Goal: Information Seeking & Learning: Learn about a topic

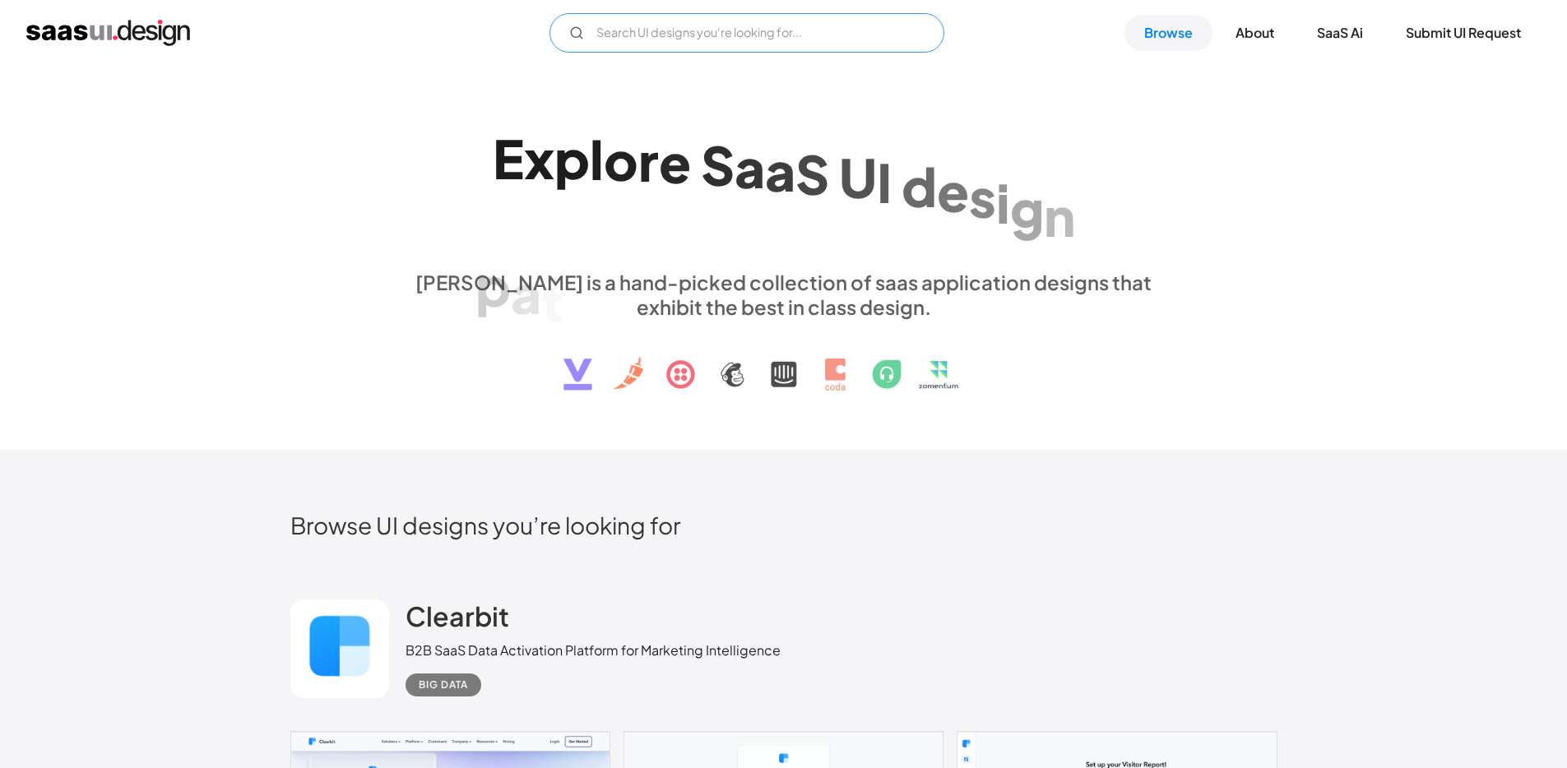
click at [674, 33] on input "Email Form" at bounding box center [747, 32] width 395 height 39
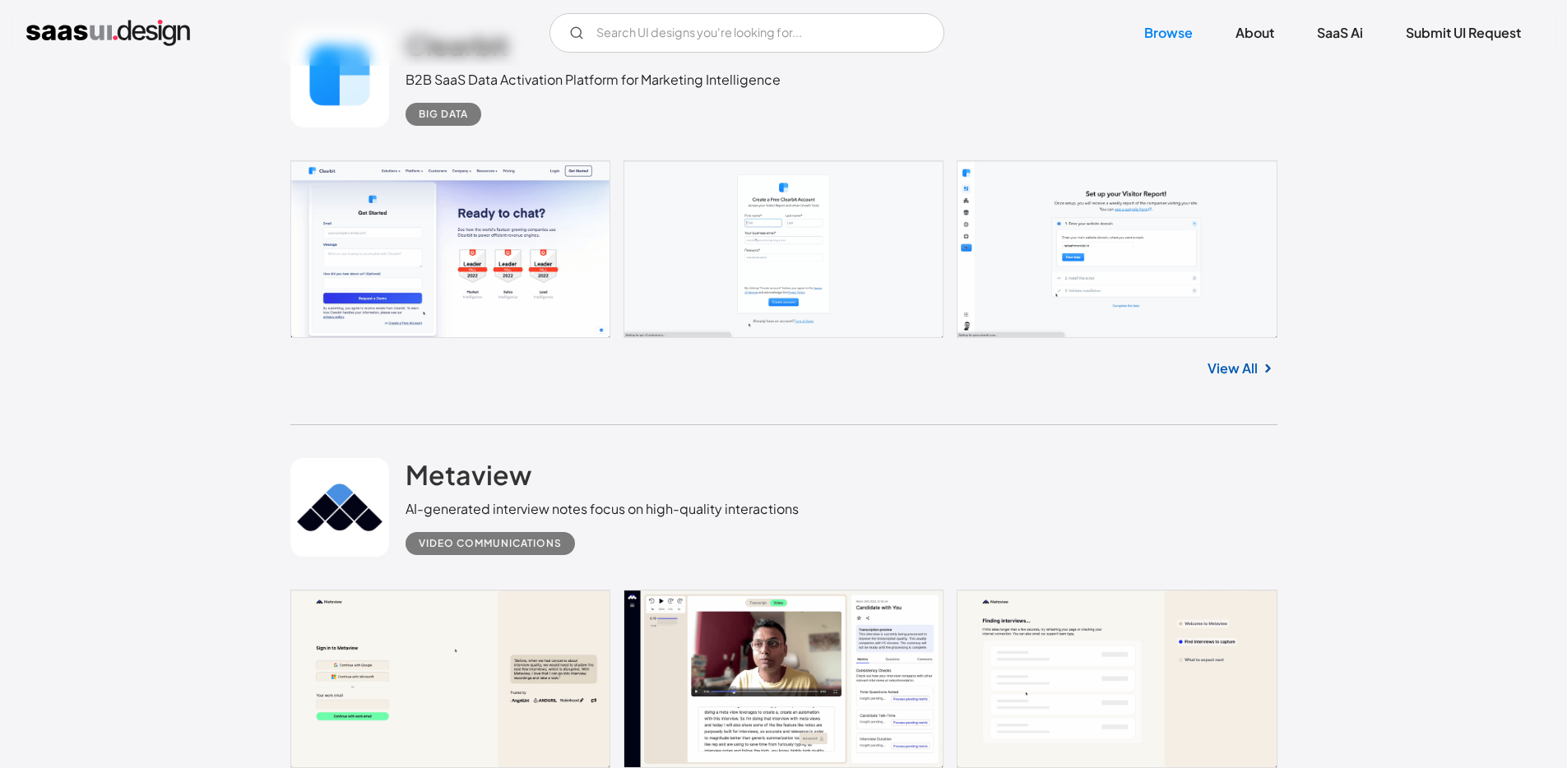
scroll to position [587, 0]
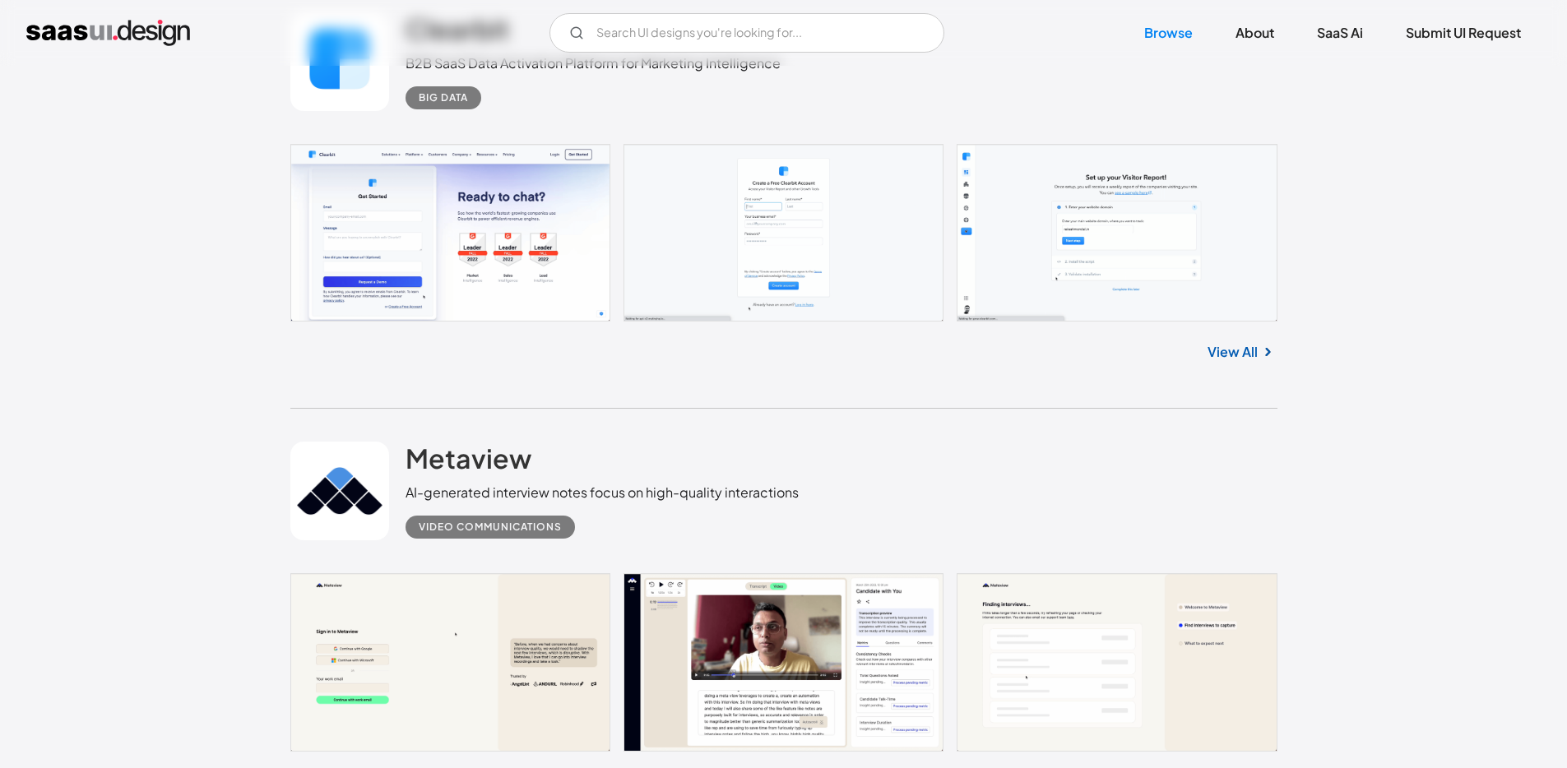
click at [1166, 248] on link at bounding box center [783, 233] width 987 height 178
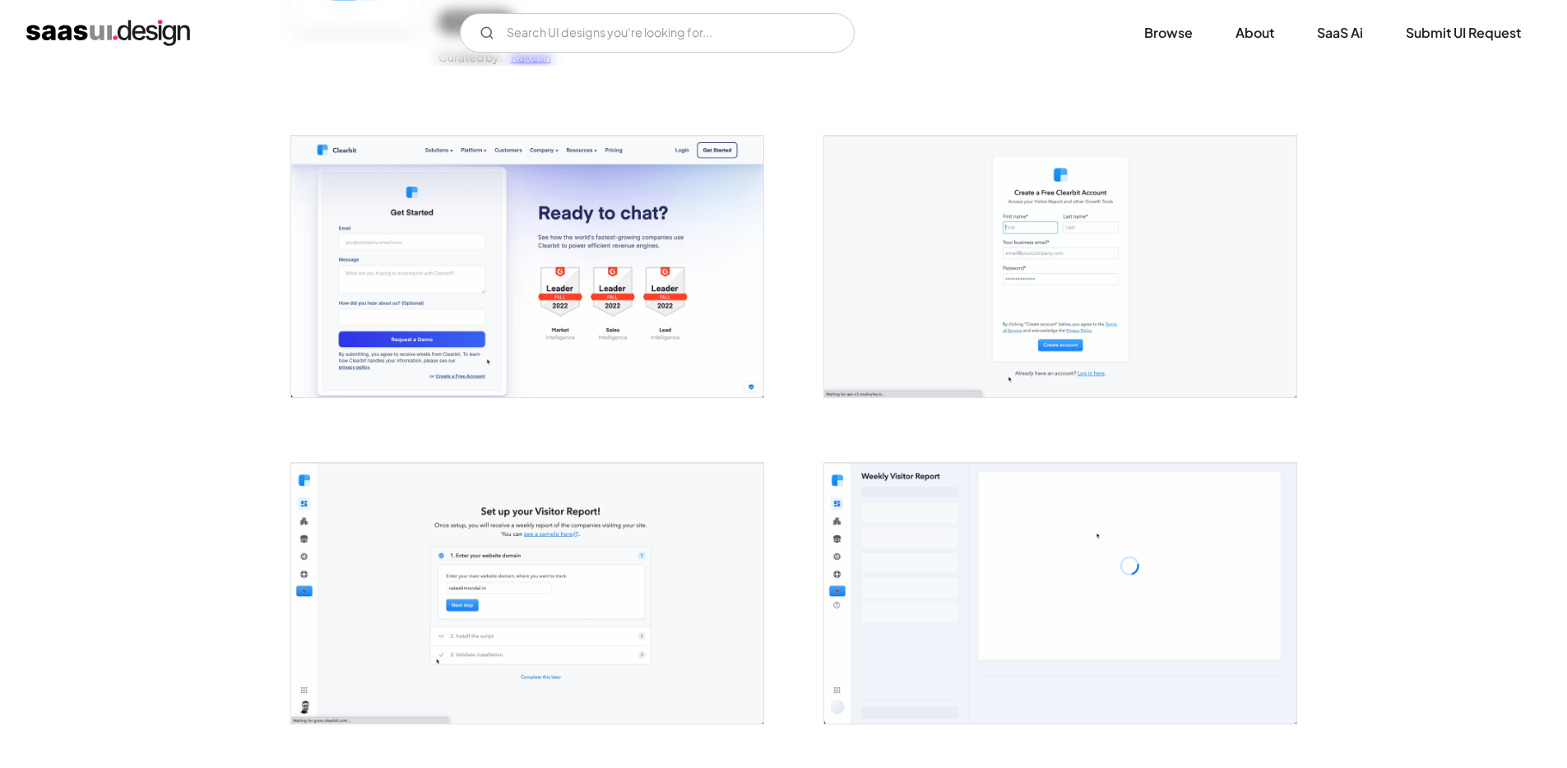
scroll to position [309, 0]
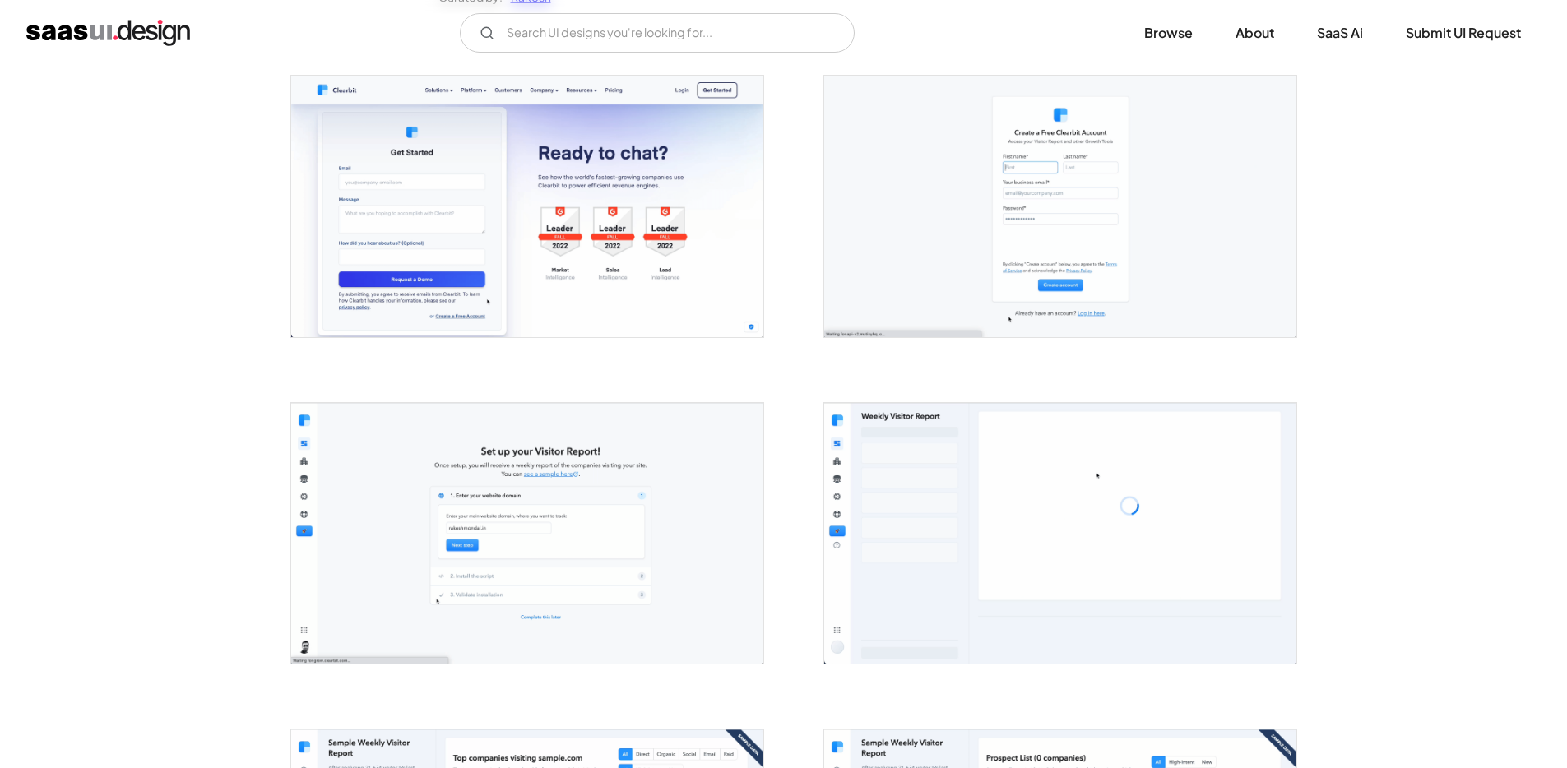
click at [1030, 478] on img "open lightbox" at bounding box center [1060, 533] width 472 height 261
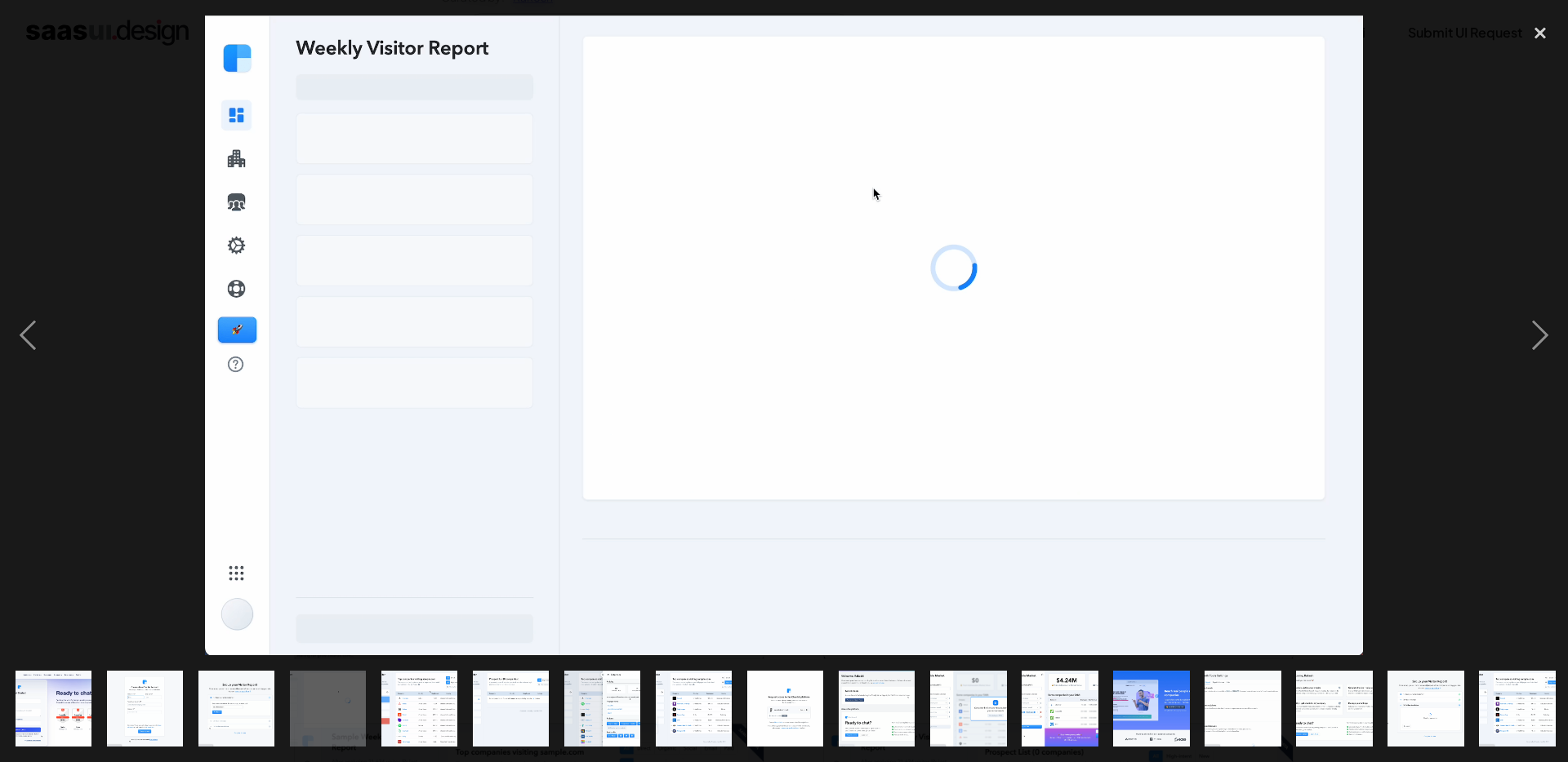
click at [1358, 313] on img at bounding box center [785, 336] width 1159 height 641
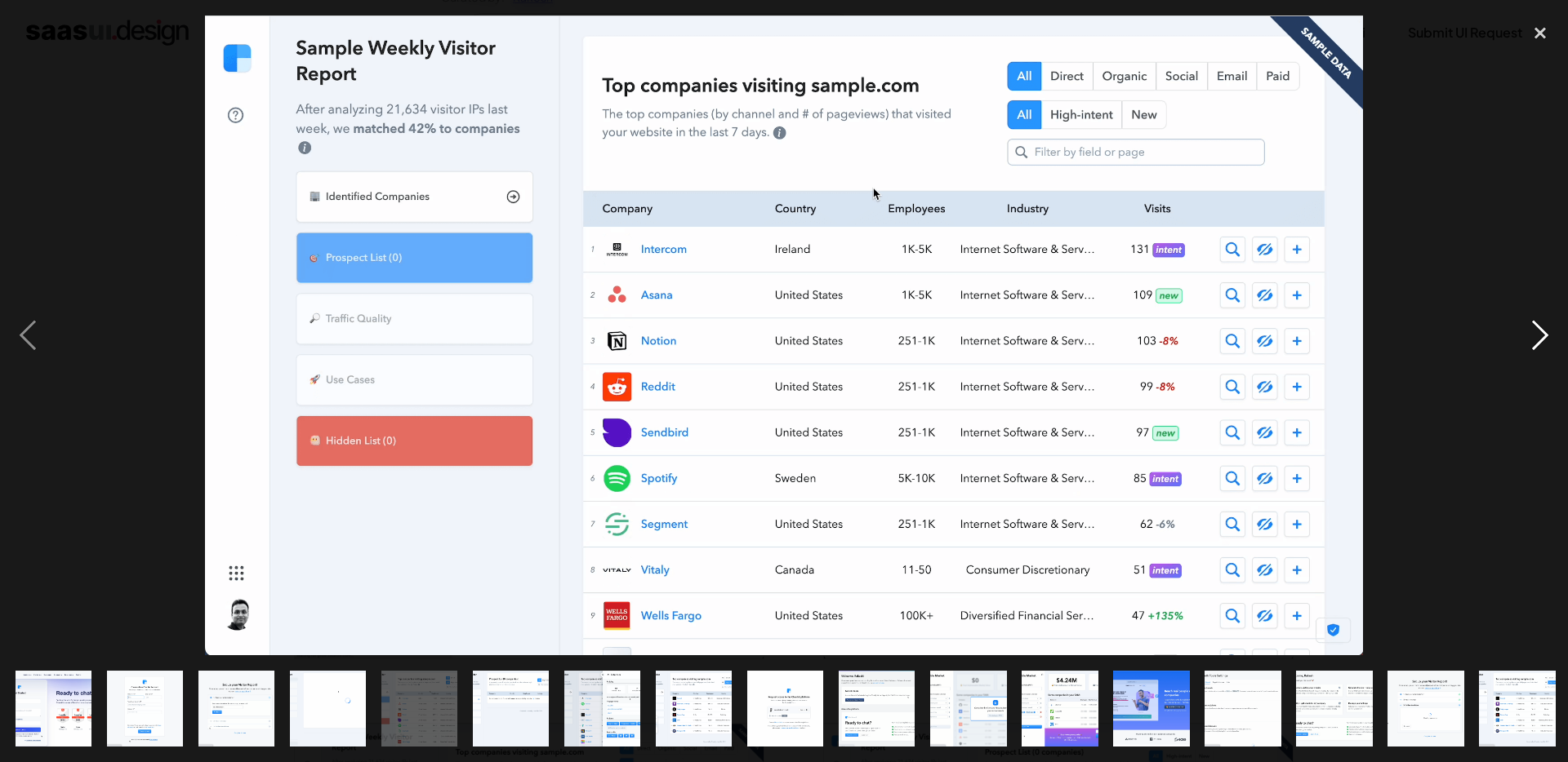
click at [1540, 339] on div "next image" at bounding box center [1540, 336] width 56 height 641
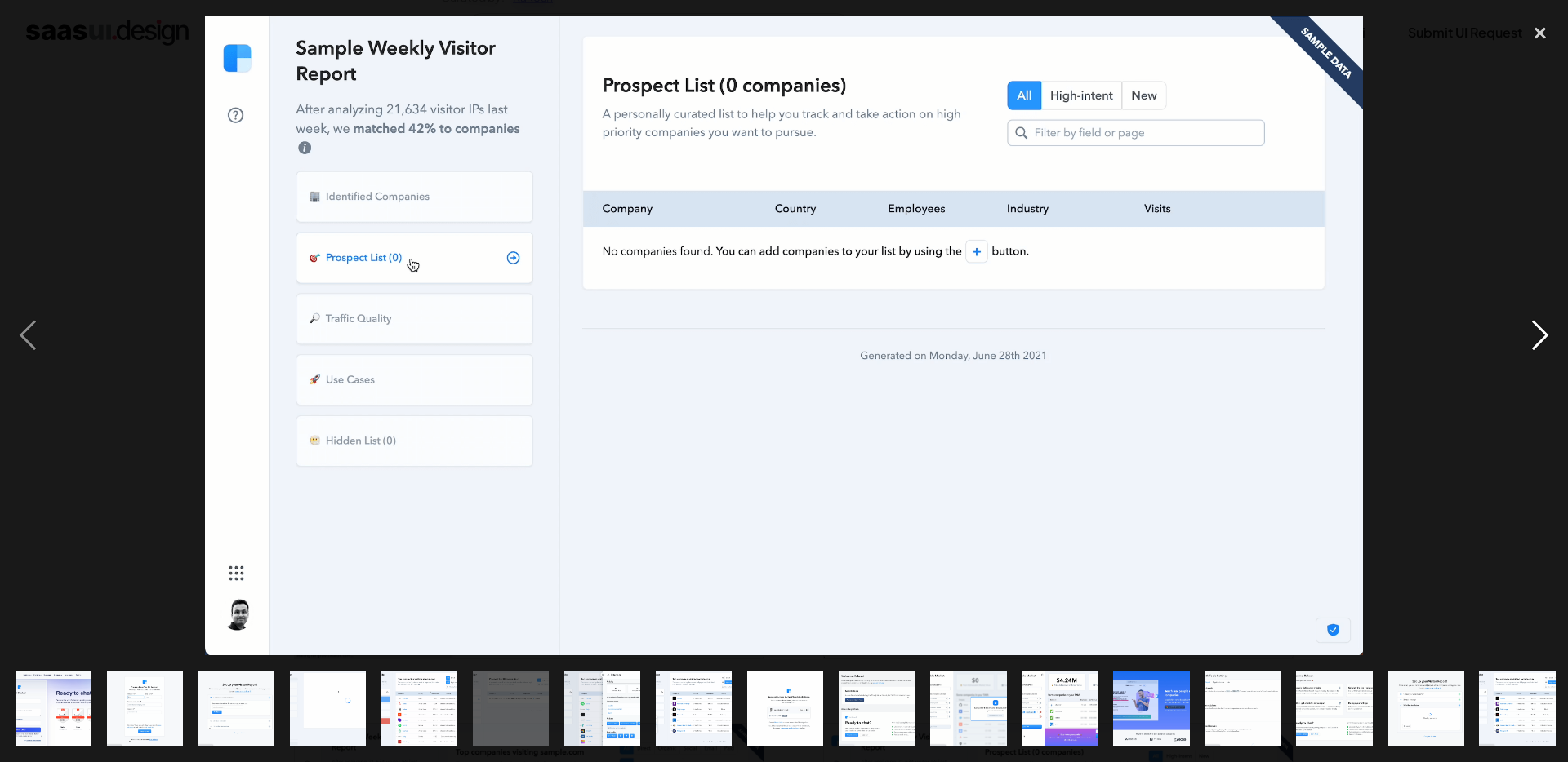
click at [1540, 339] on div "next image" at bounding box center [1540, 336] width 56 height 641
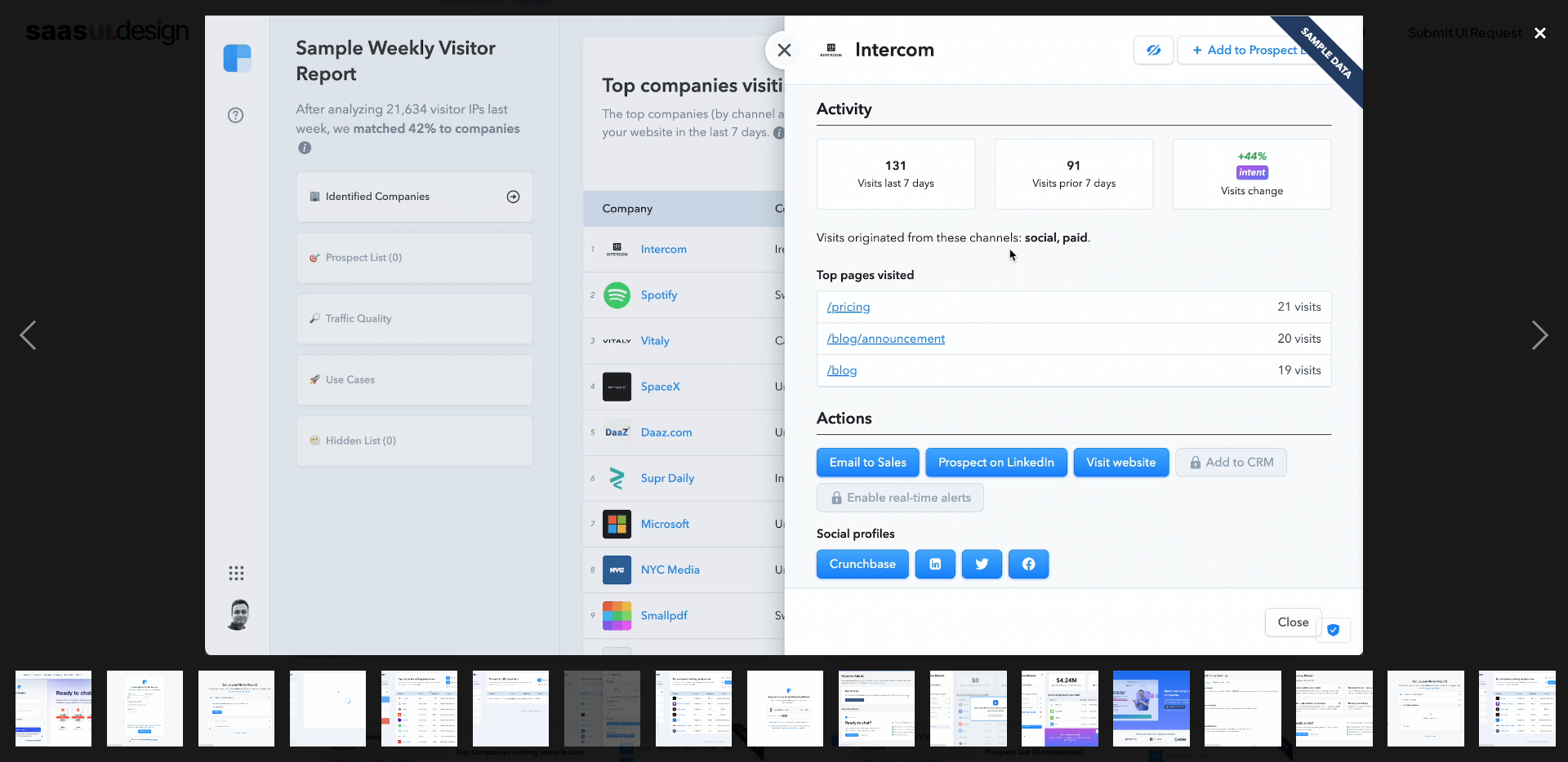
click at [1547, 33] on div "close lightbox" at bounding box center [1540, 34] width 56 height 36
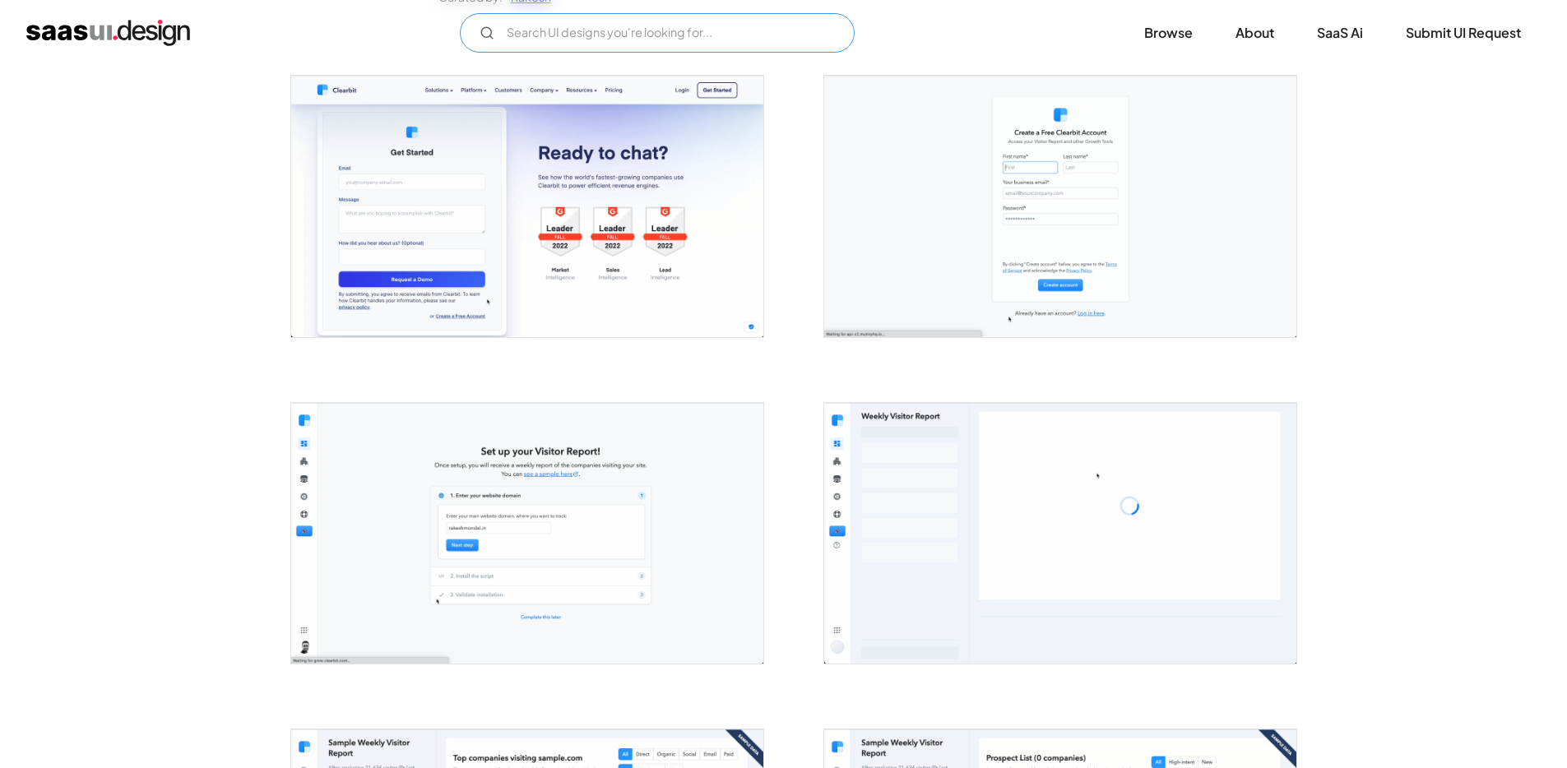
click at [734, 47] on input "Email Form" at bounding box center [657, 32] width 395 height 39
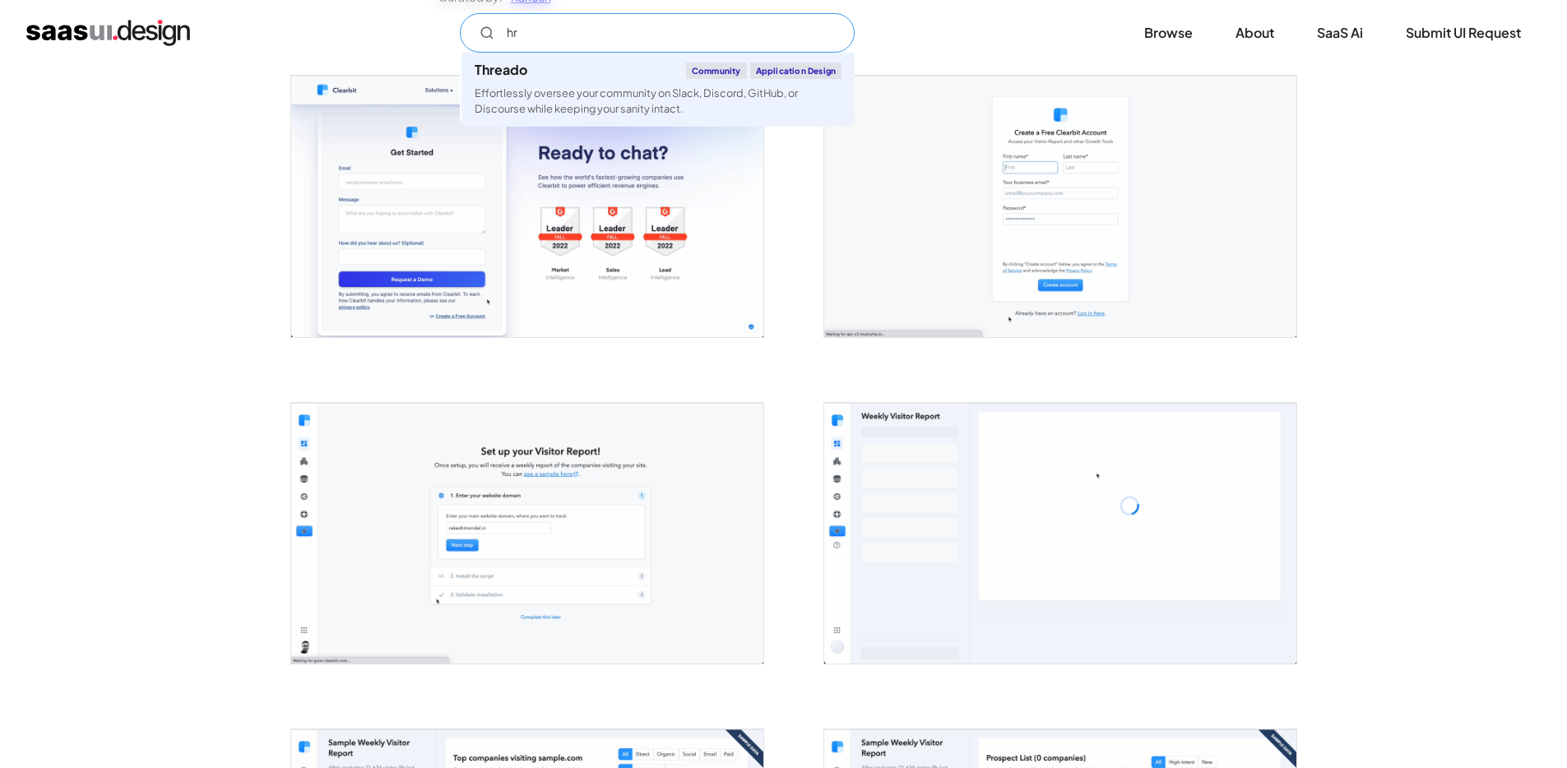
click at [606, 44] on input "hr" at bounding box center [657, 32] width 395 height 39
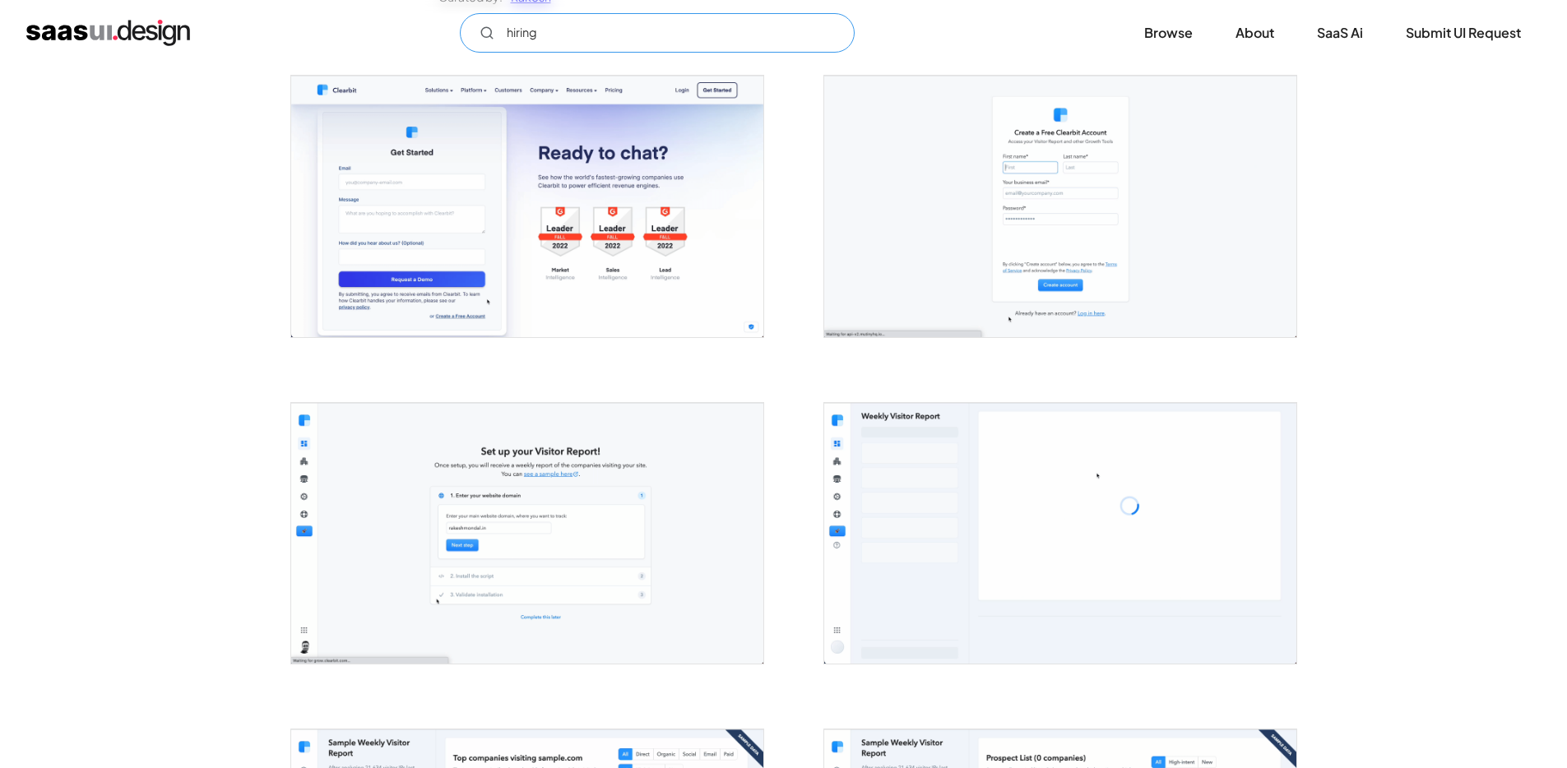
type input "hiring"
click at [937, 530] on img "open lightbox" at bounding box center [1060, 533] width 472 height 261
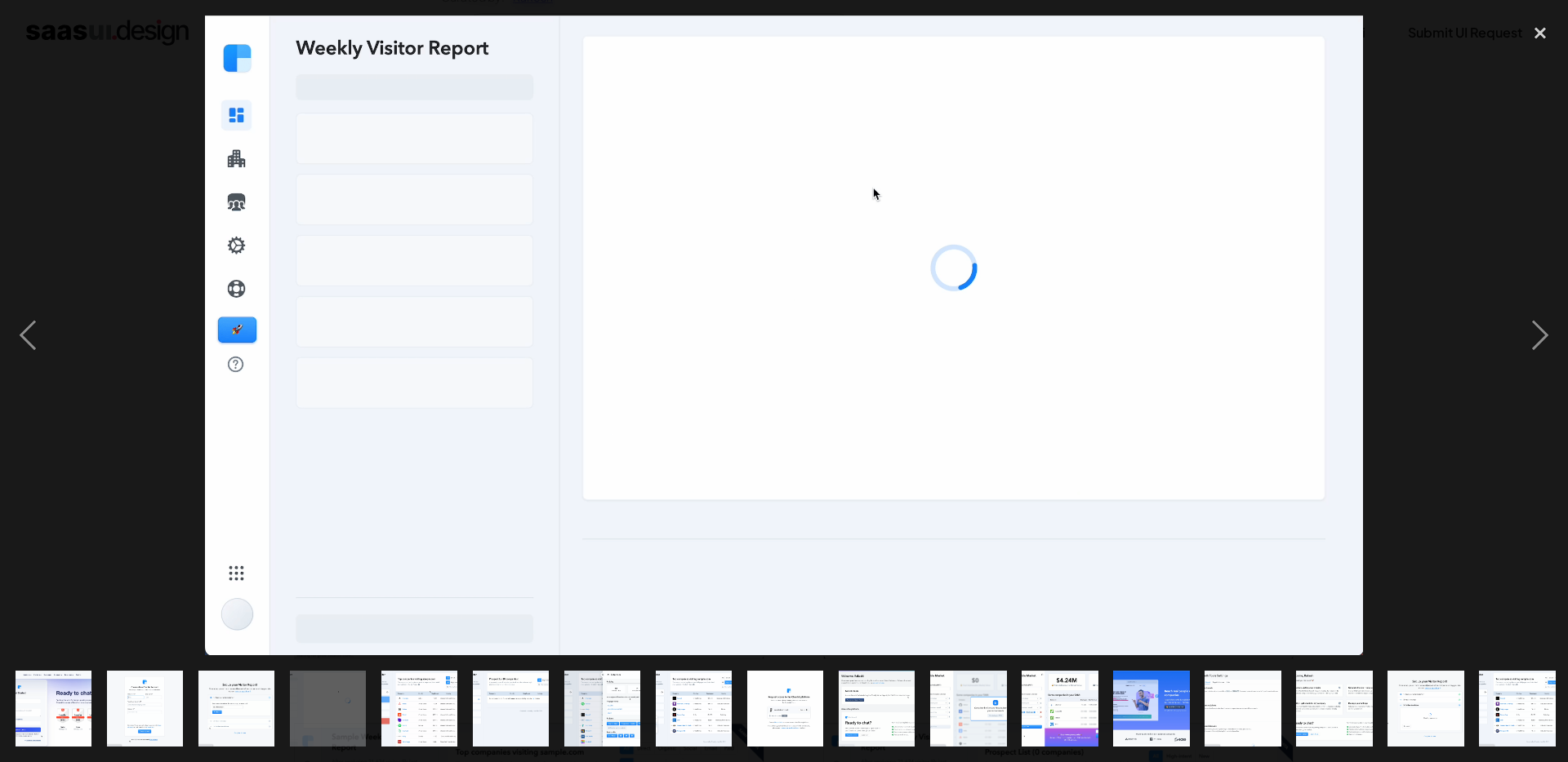
click at [95, 198] on div at bounding box center [784, 336] width 1568 height 641
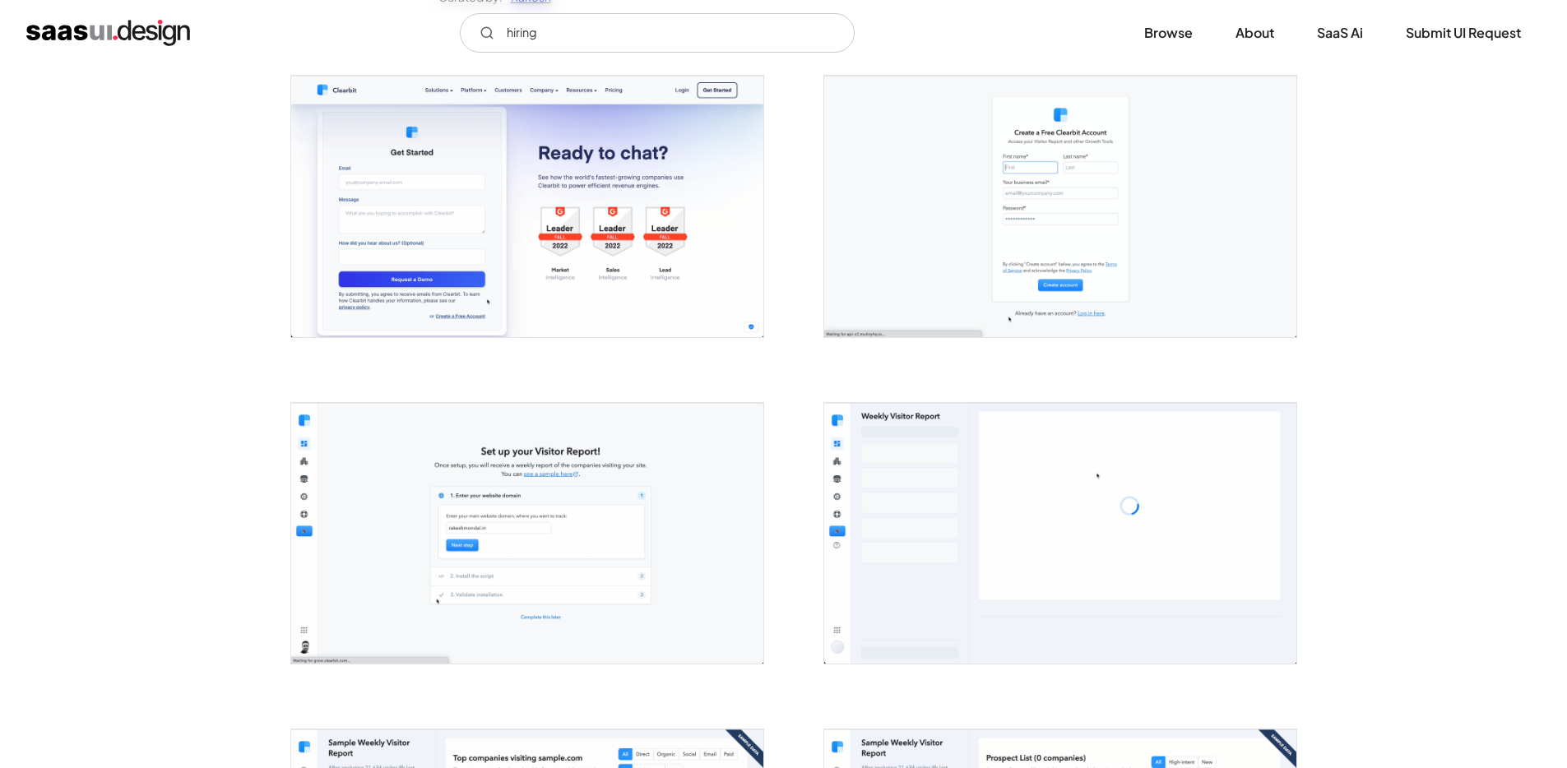
click at [91, 32] on img "home" at bounding box center [108, 33] width 164 height 26
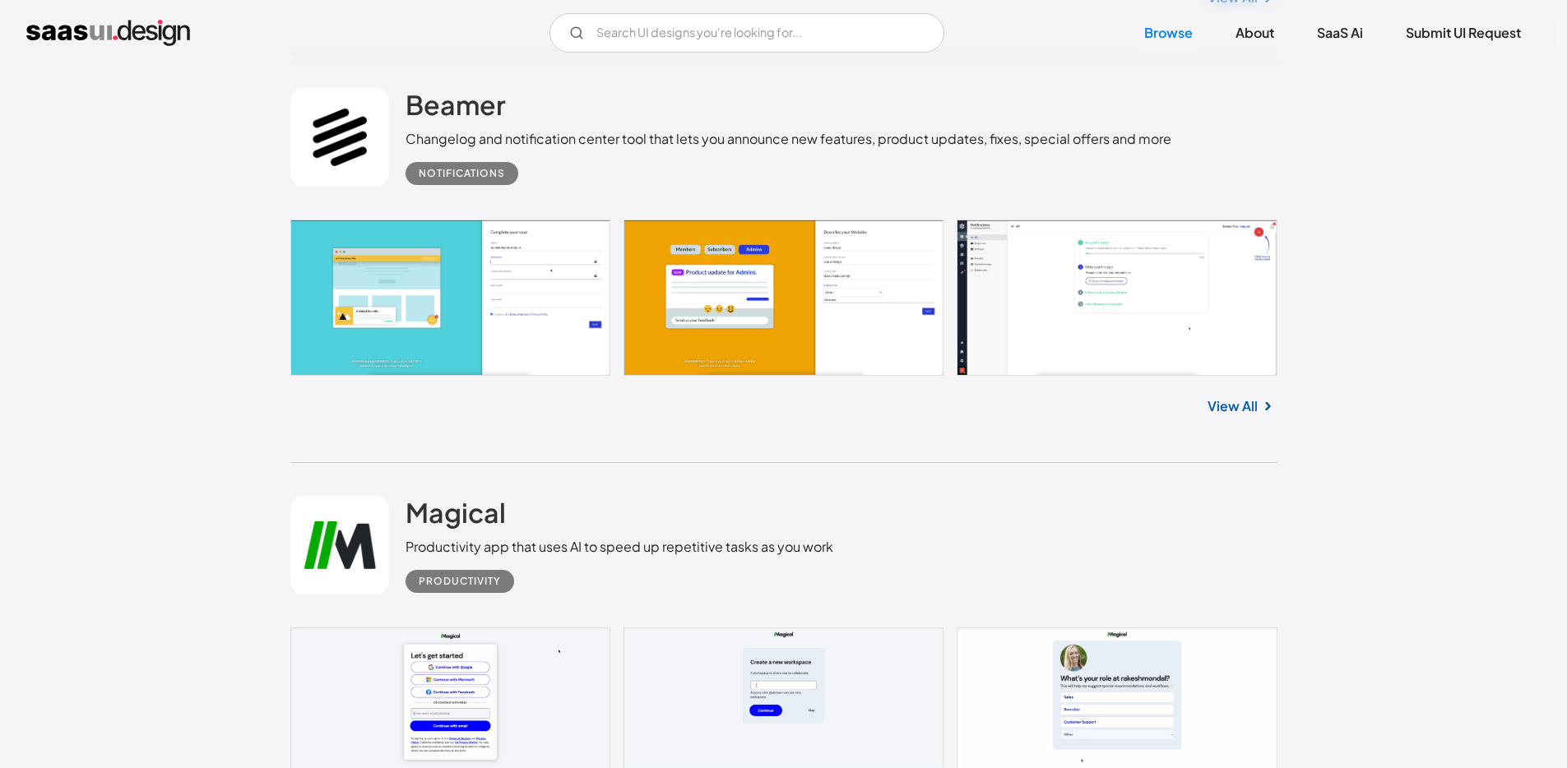
scroll to position [1880, 0]
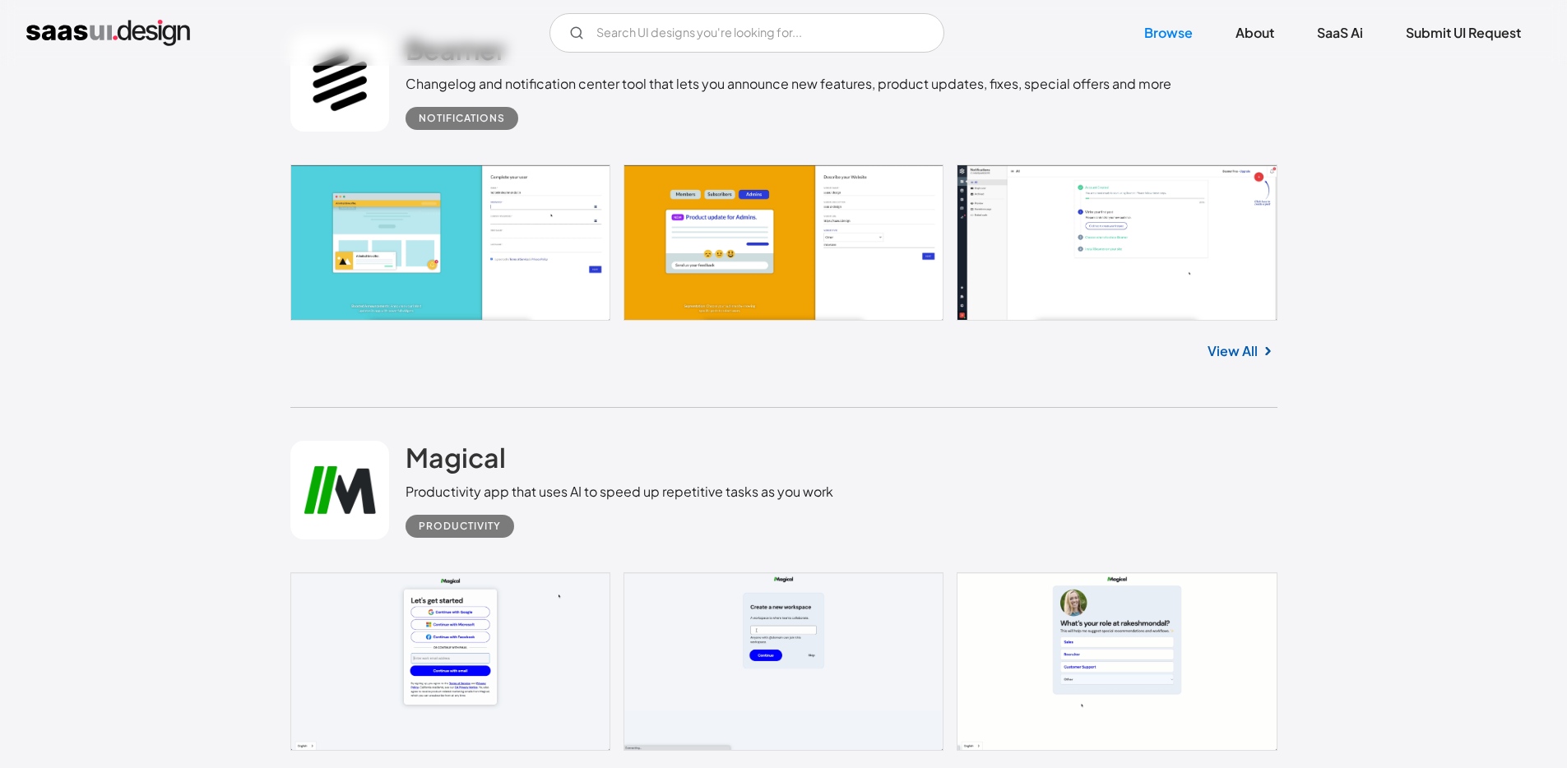
click at [1159, 309] on link at bounding box center [783, 243] width 987 height 156
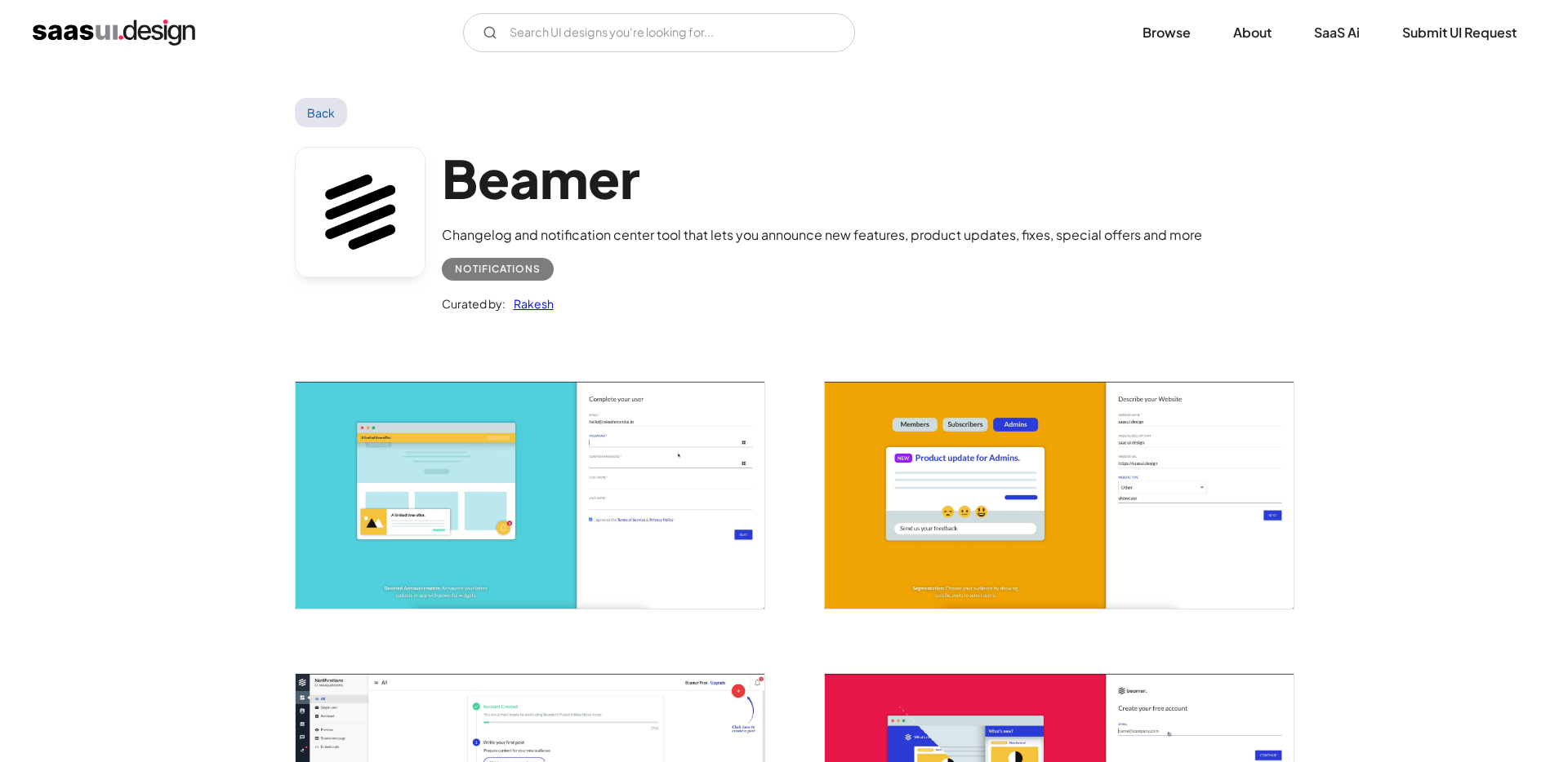
scroll to position [31, 0]
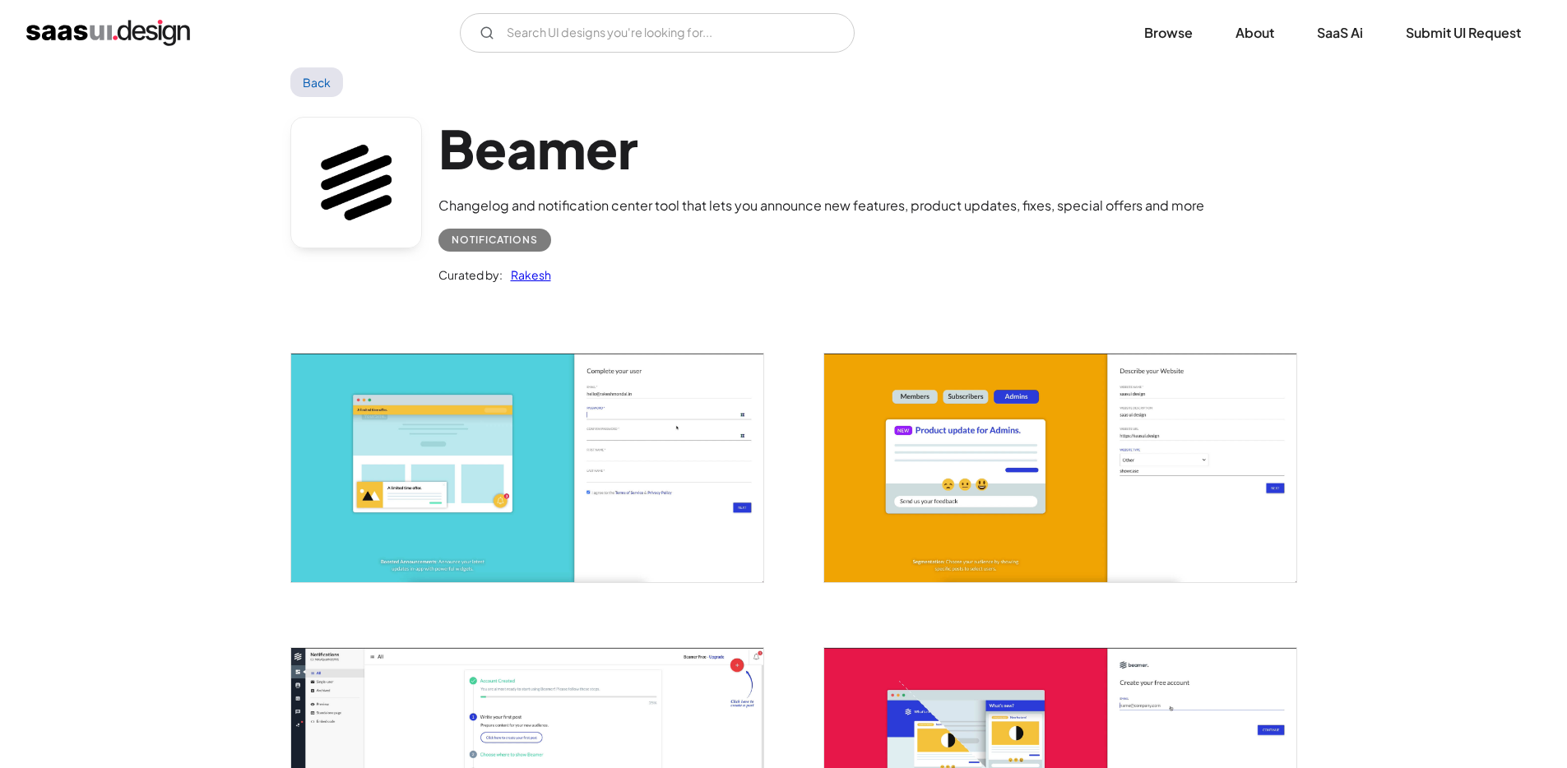
click at [436, 722] on img "open lightbox" at bounding box center [527, 762] width 472 height 229
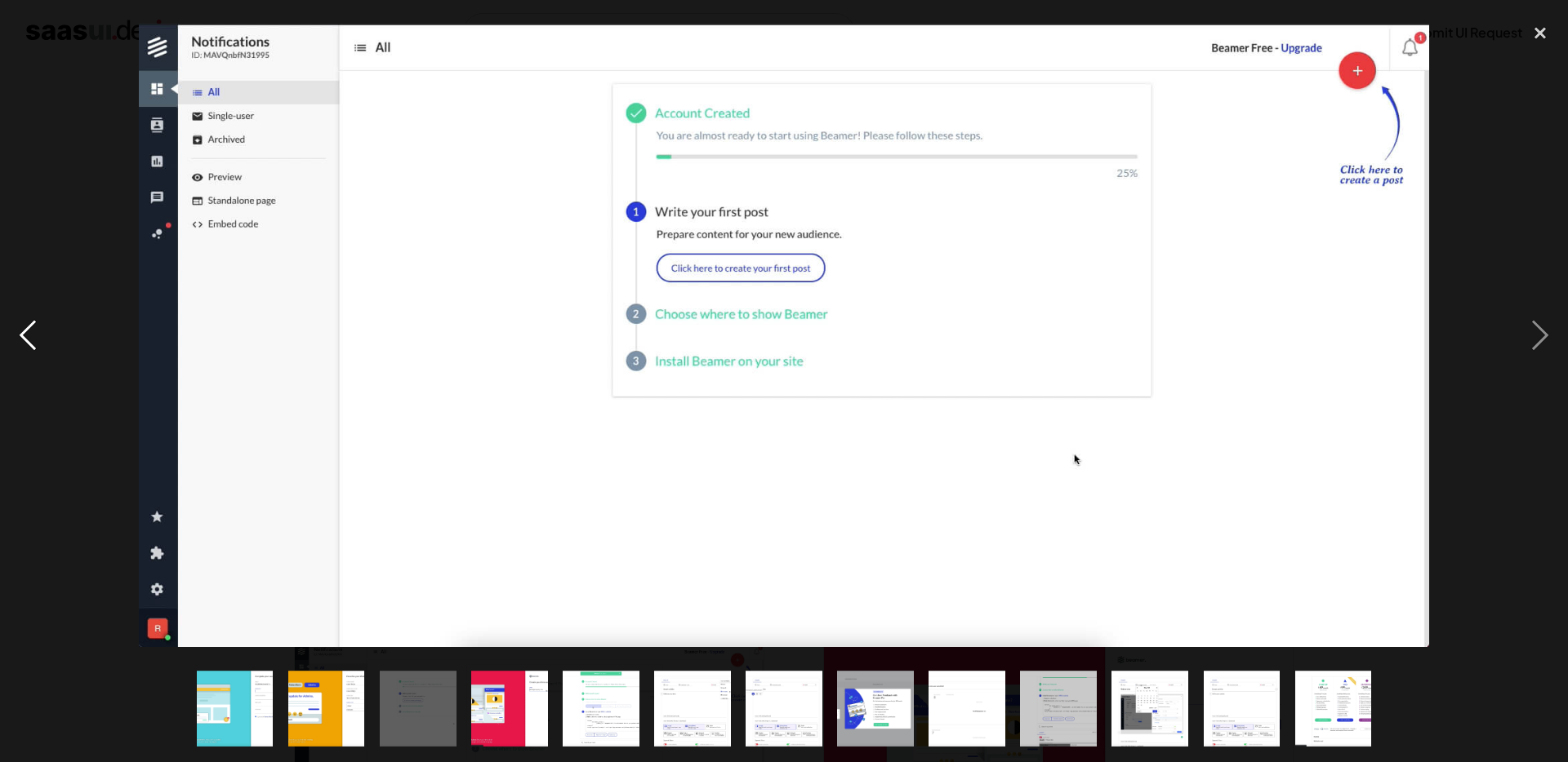
click at [26, 173] on div "previous image" at bounding box center [28, 336] width 56 height 641
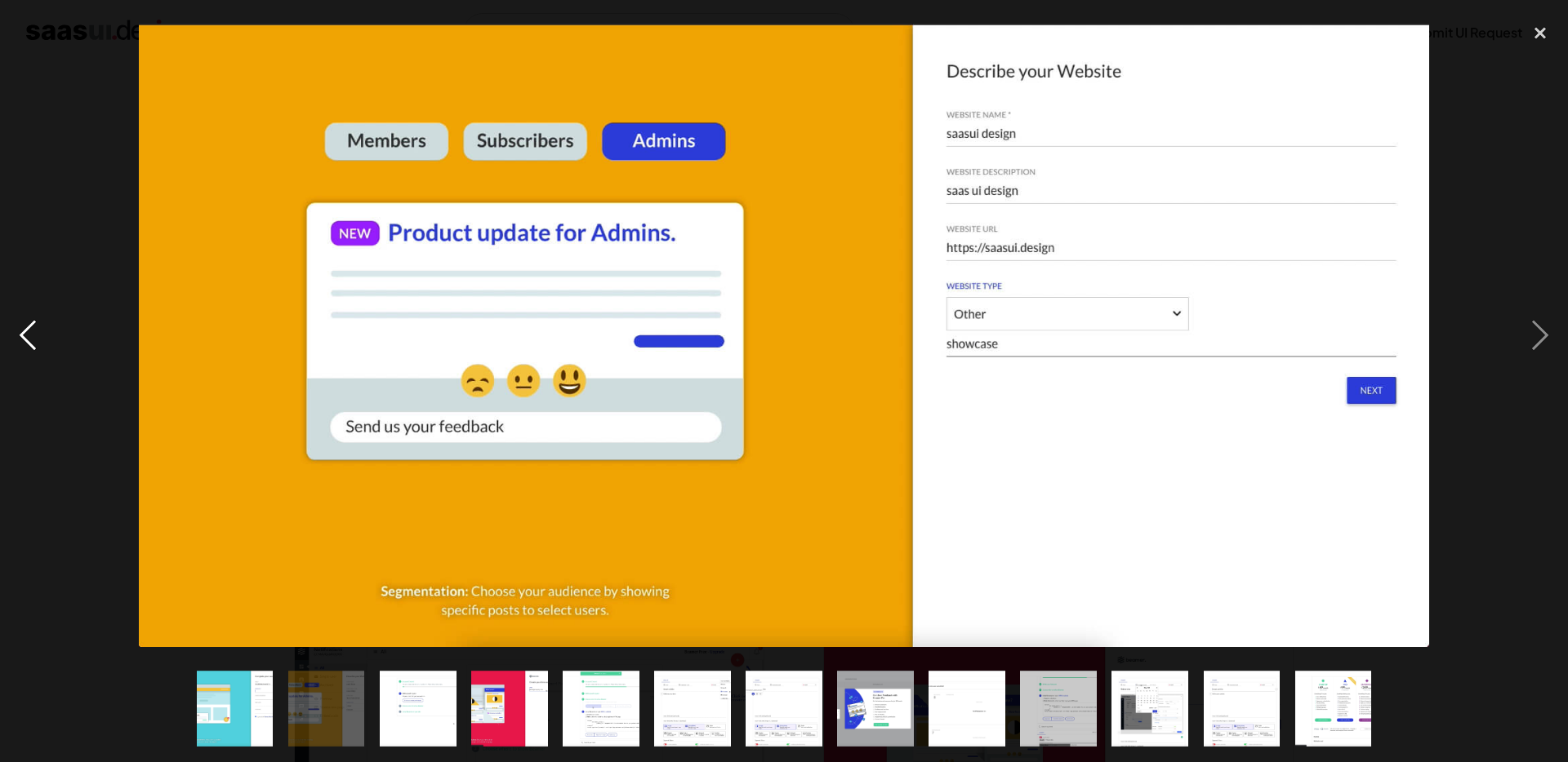
click at [44, 181] on div "previous image" at bounding box center [28, 336] width 56 height 641
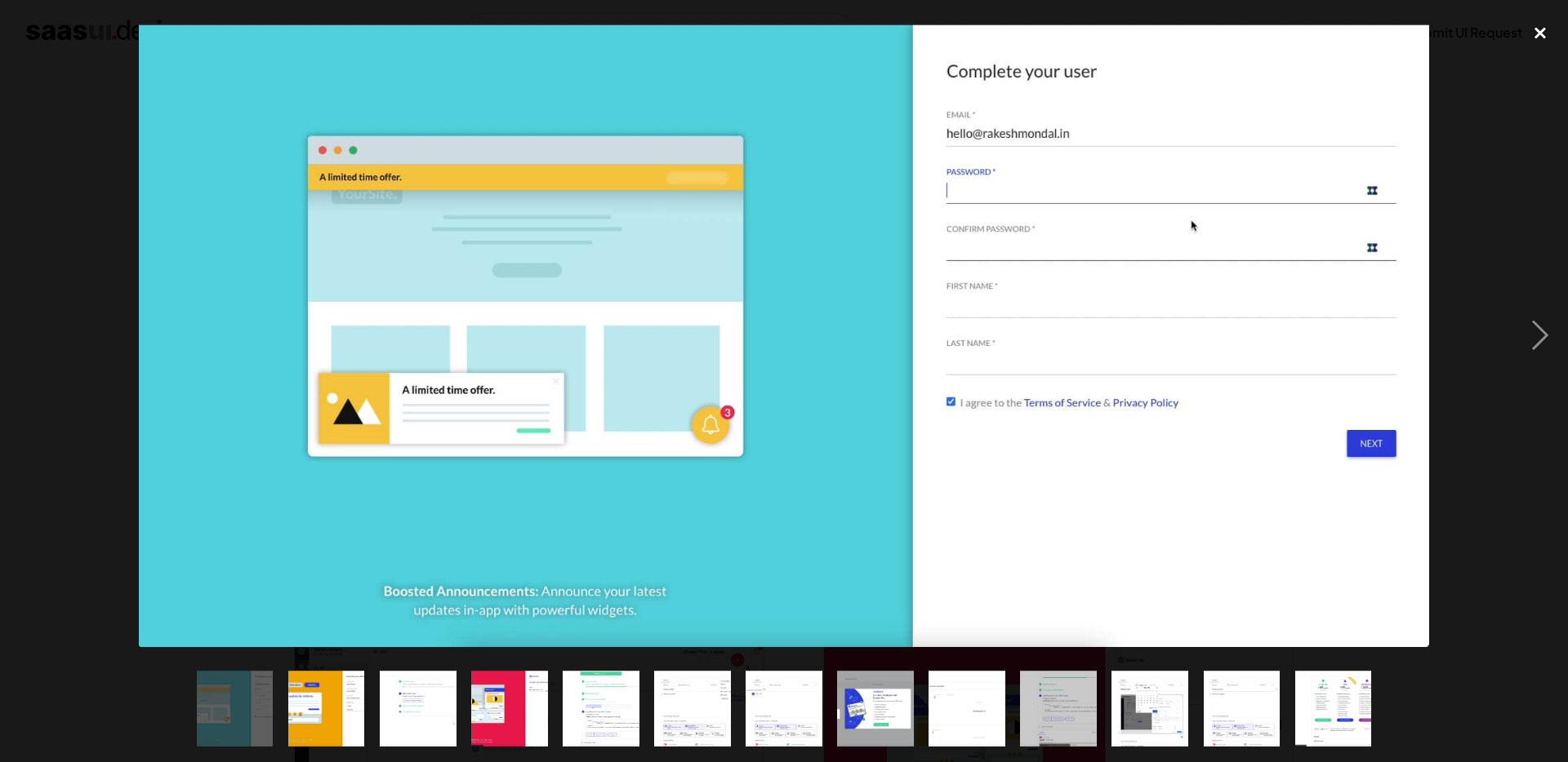
click at [1543, 35] on div "close lightbox" at bounding box center [1540, 34] width 56 height 36
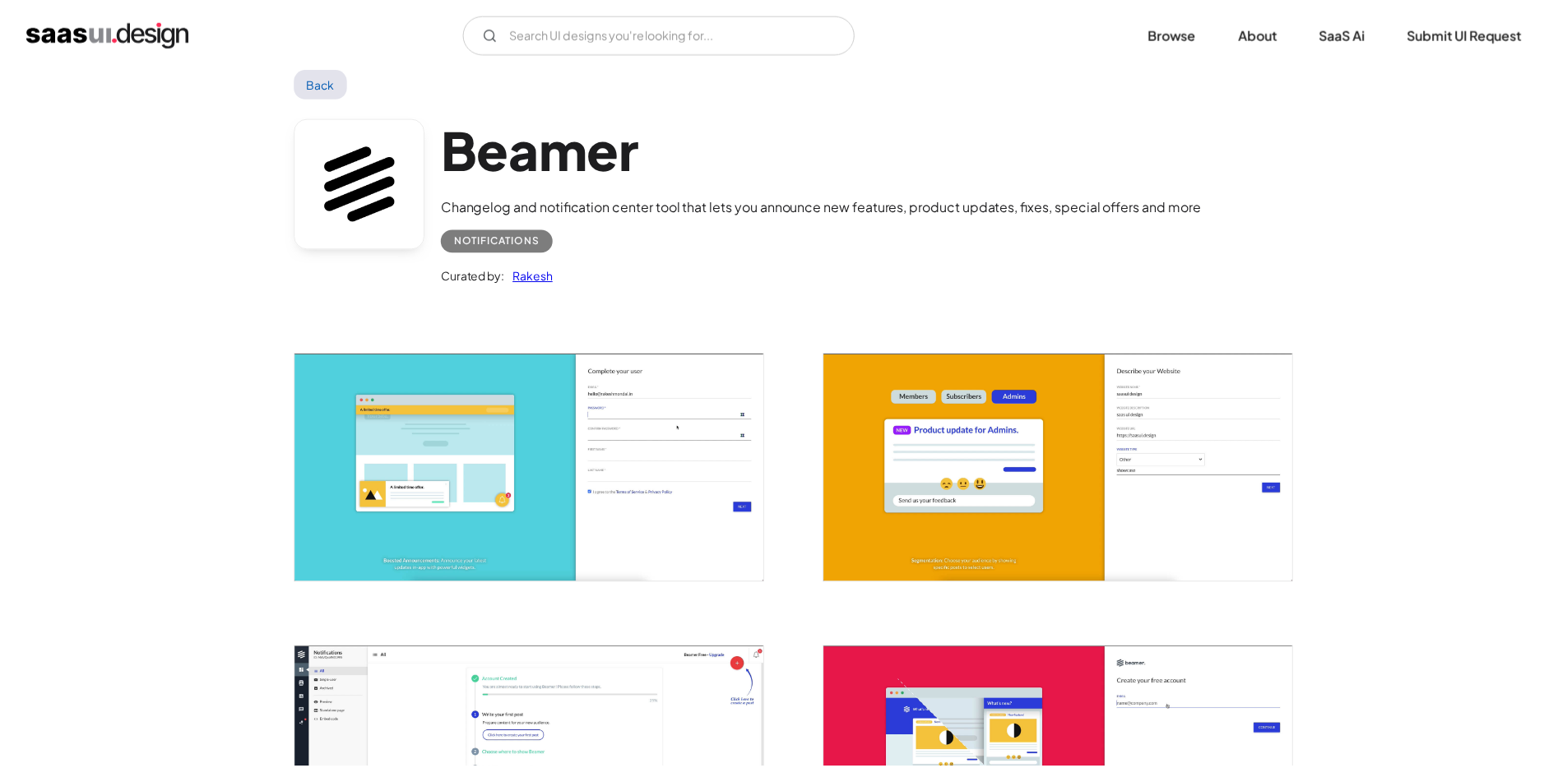
scroll to position [174, 0]
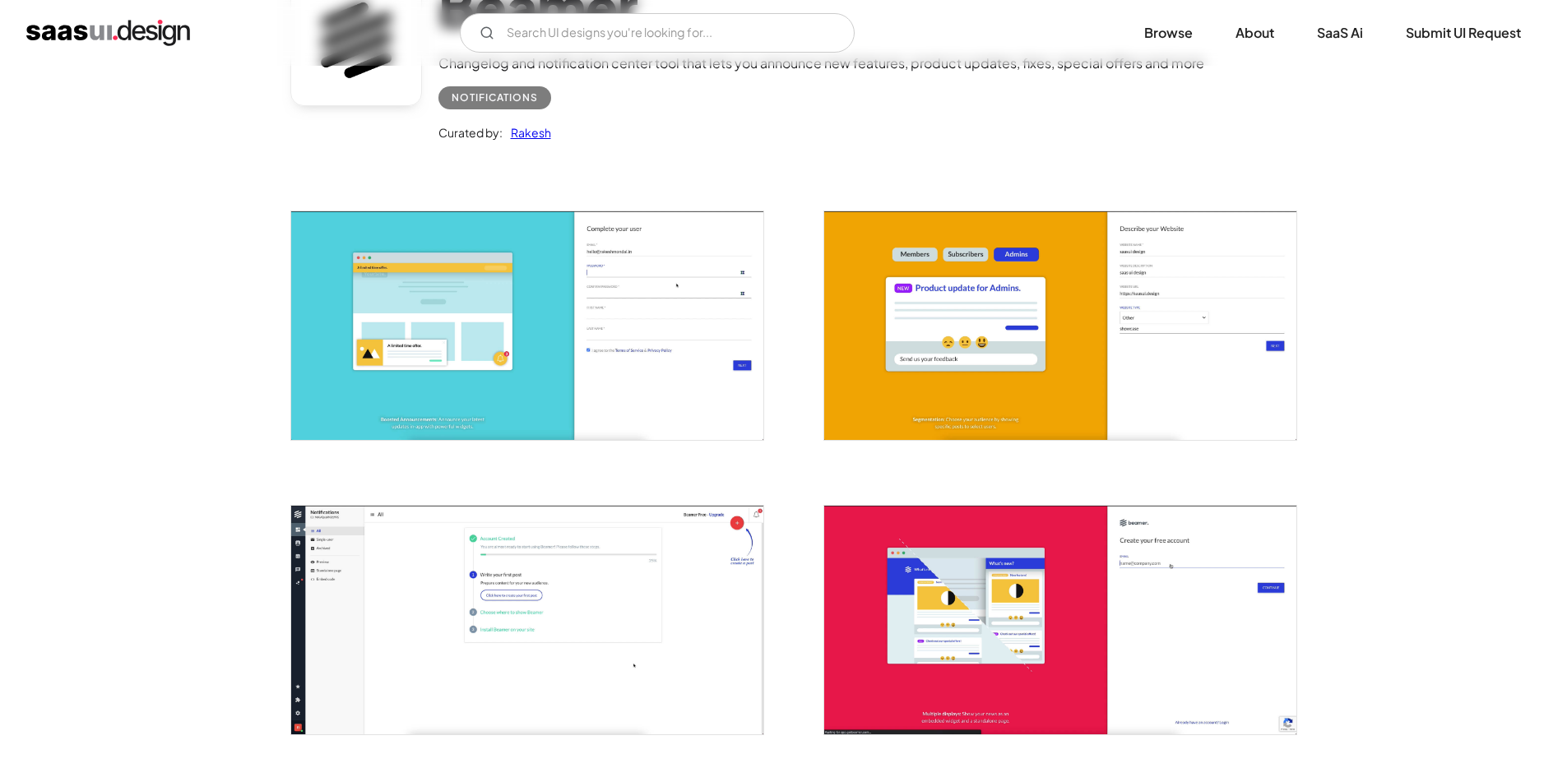
click at [104, 36] on img "home" at bounding box center [108, 33] width 164 height 26
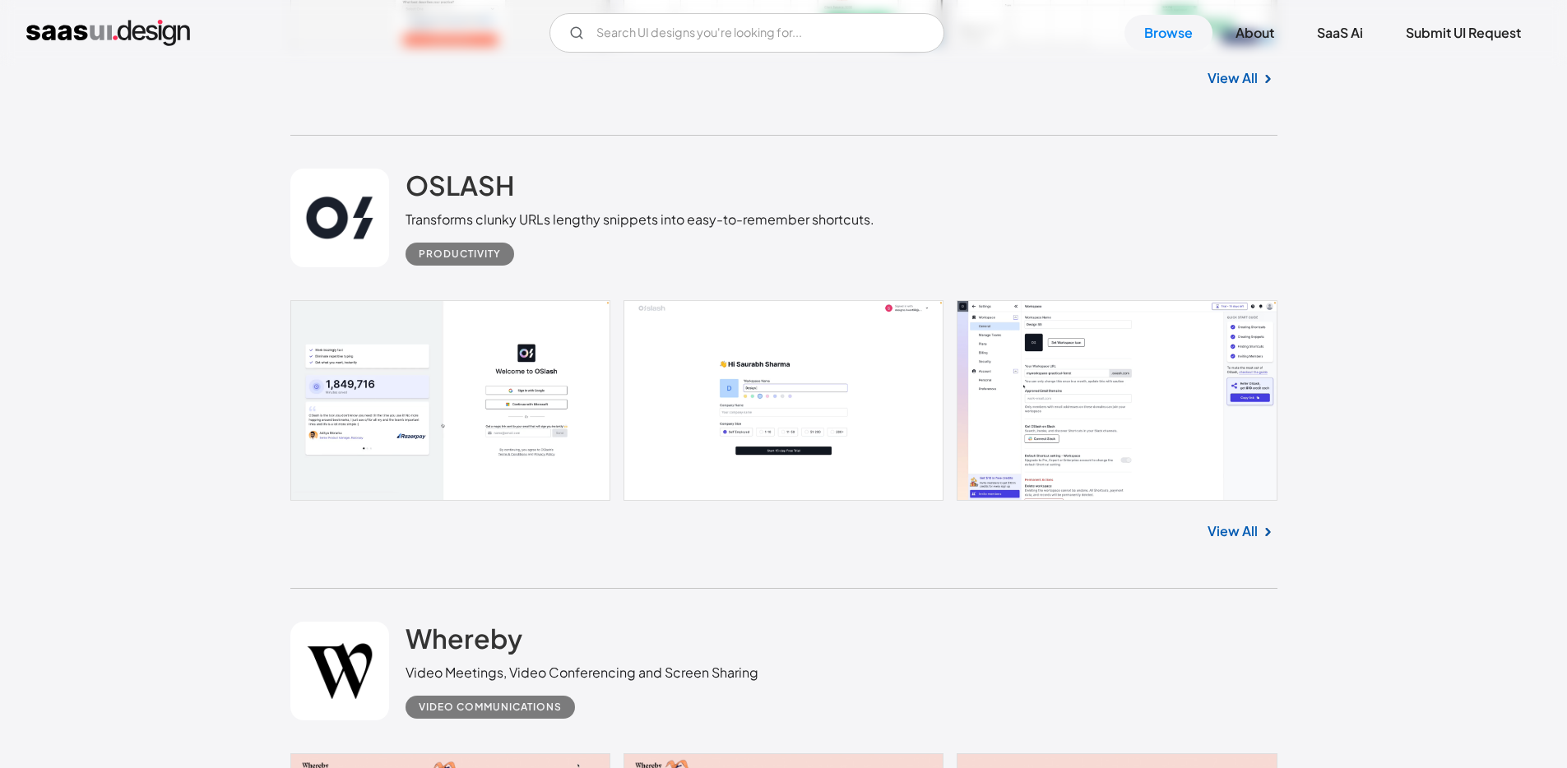
scroll to position [2661, 0]
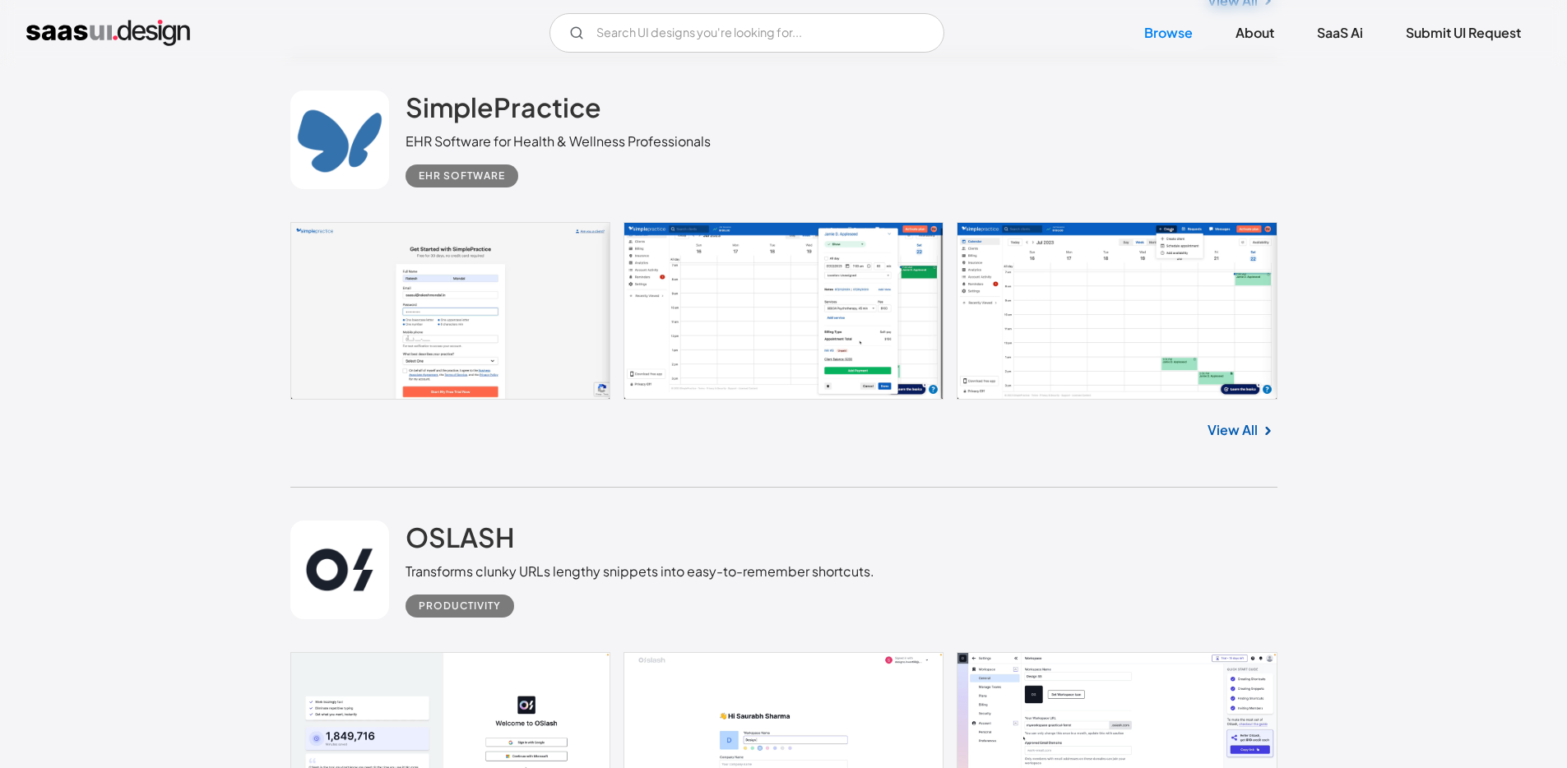
click at [742, 393] on link at bounding box center [783, 311] width 987 height 178
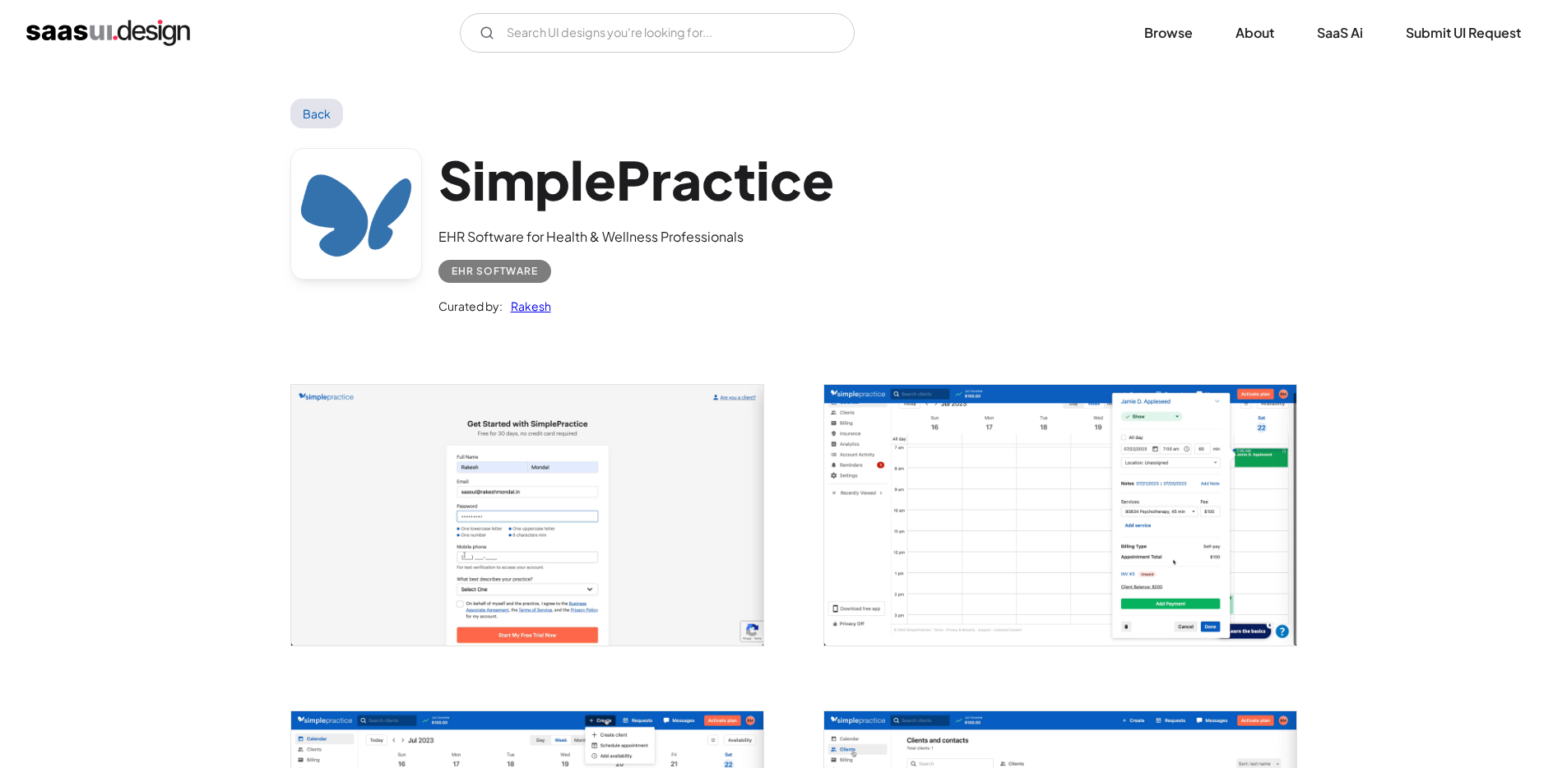
click at [950, 522] on img "open lightbox" at bounding box center [1060, 515] width 472 height 261
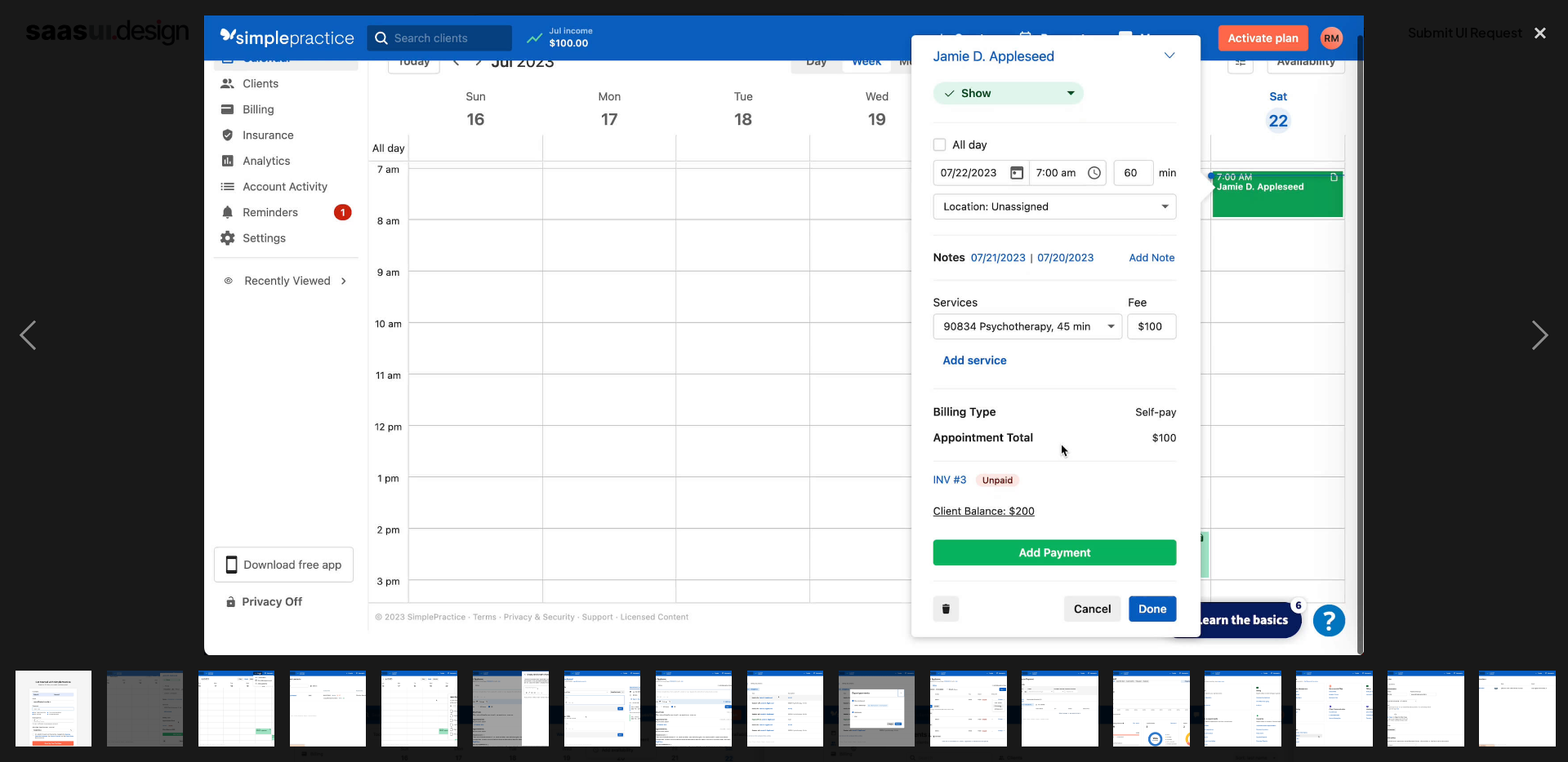
click at [245, 707] on img "show item 3 of 25" at bounding box center [236, 708] width 138 height 76
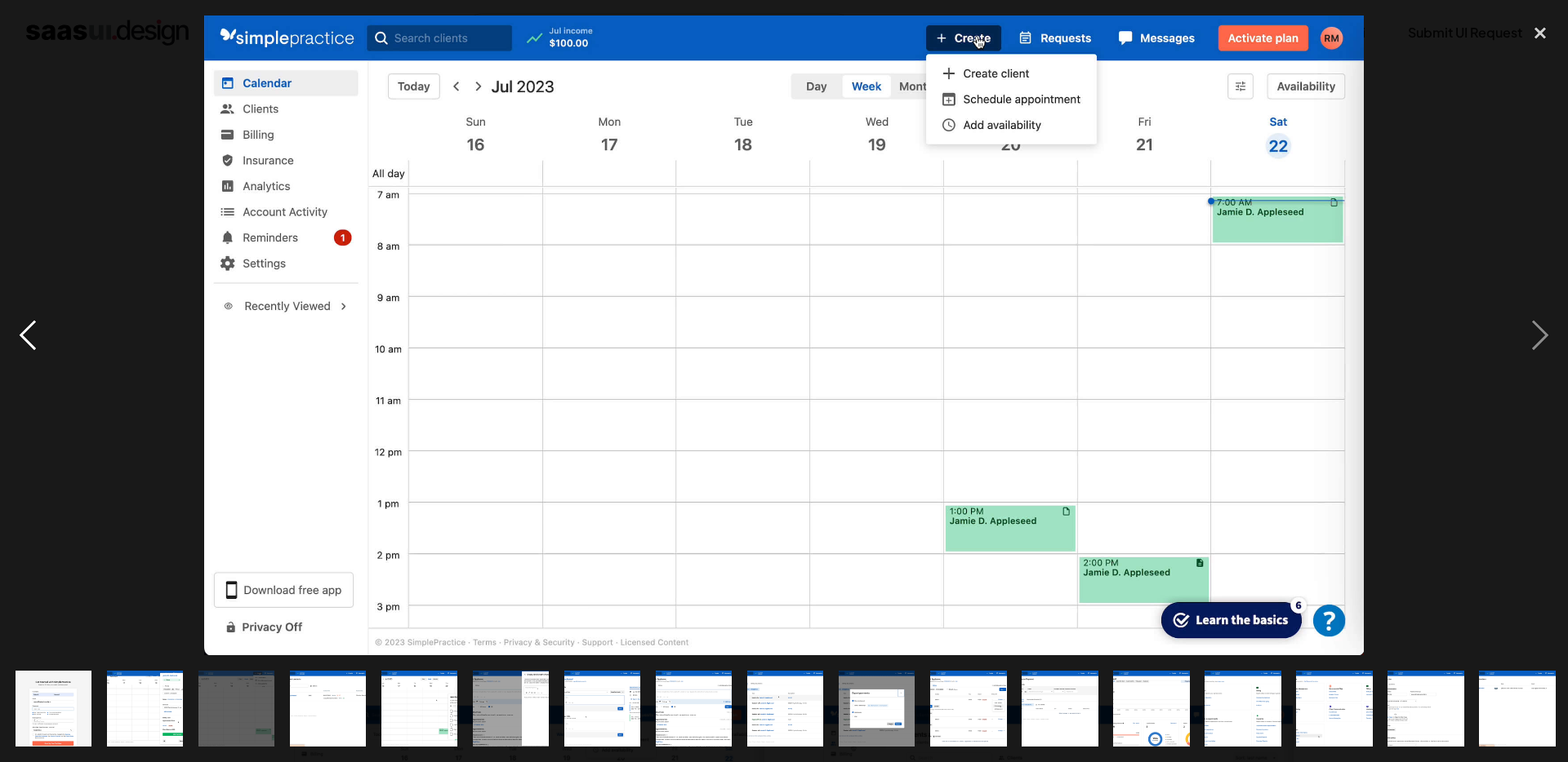
click at [37, 144] on div "previous image" at bounding box center [28, 336] width 56 height 641
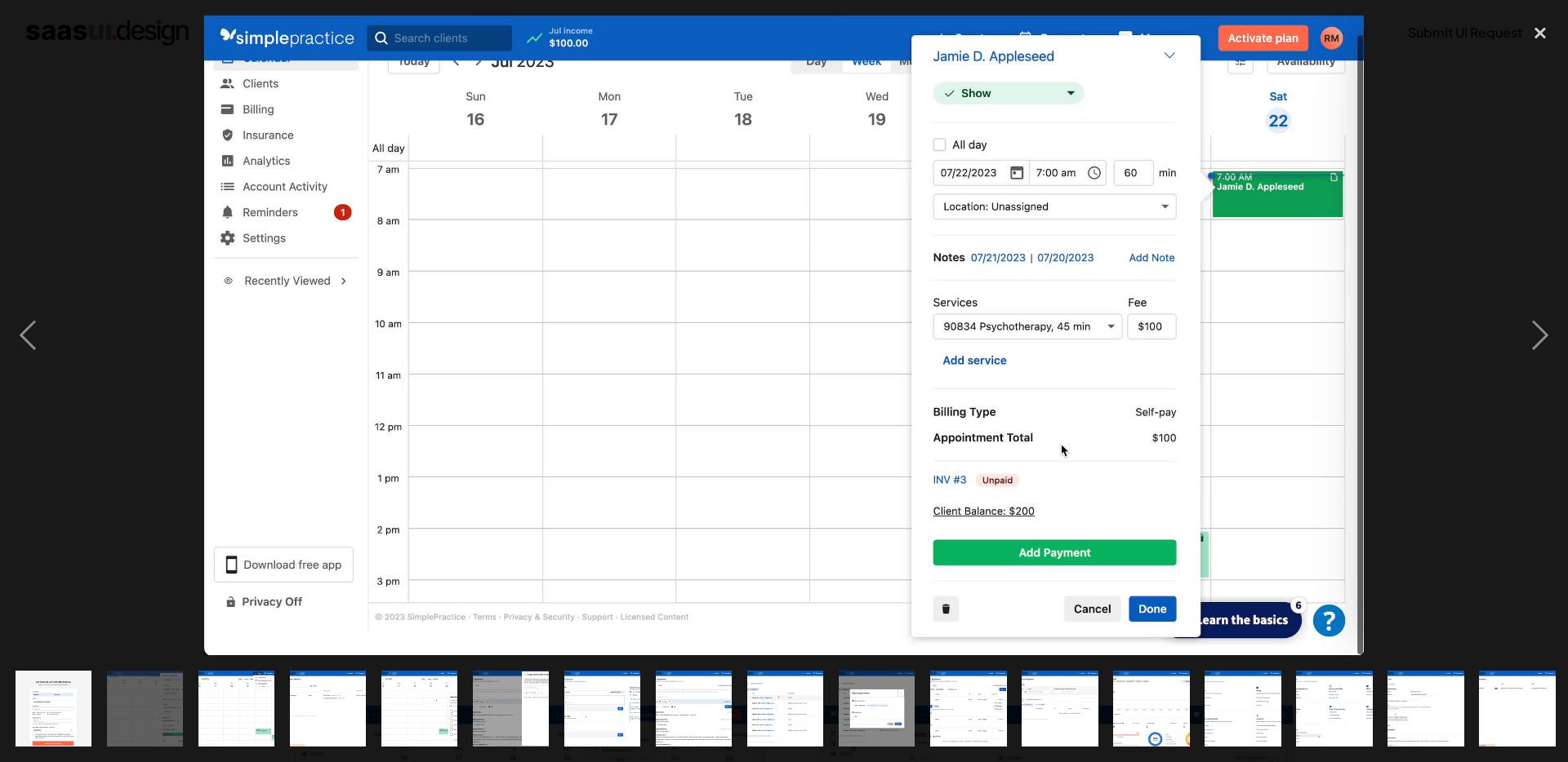
click at [58, 149] on div at bounding box center [784, 336] width 1568 height 641
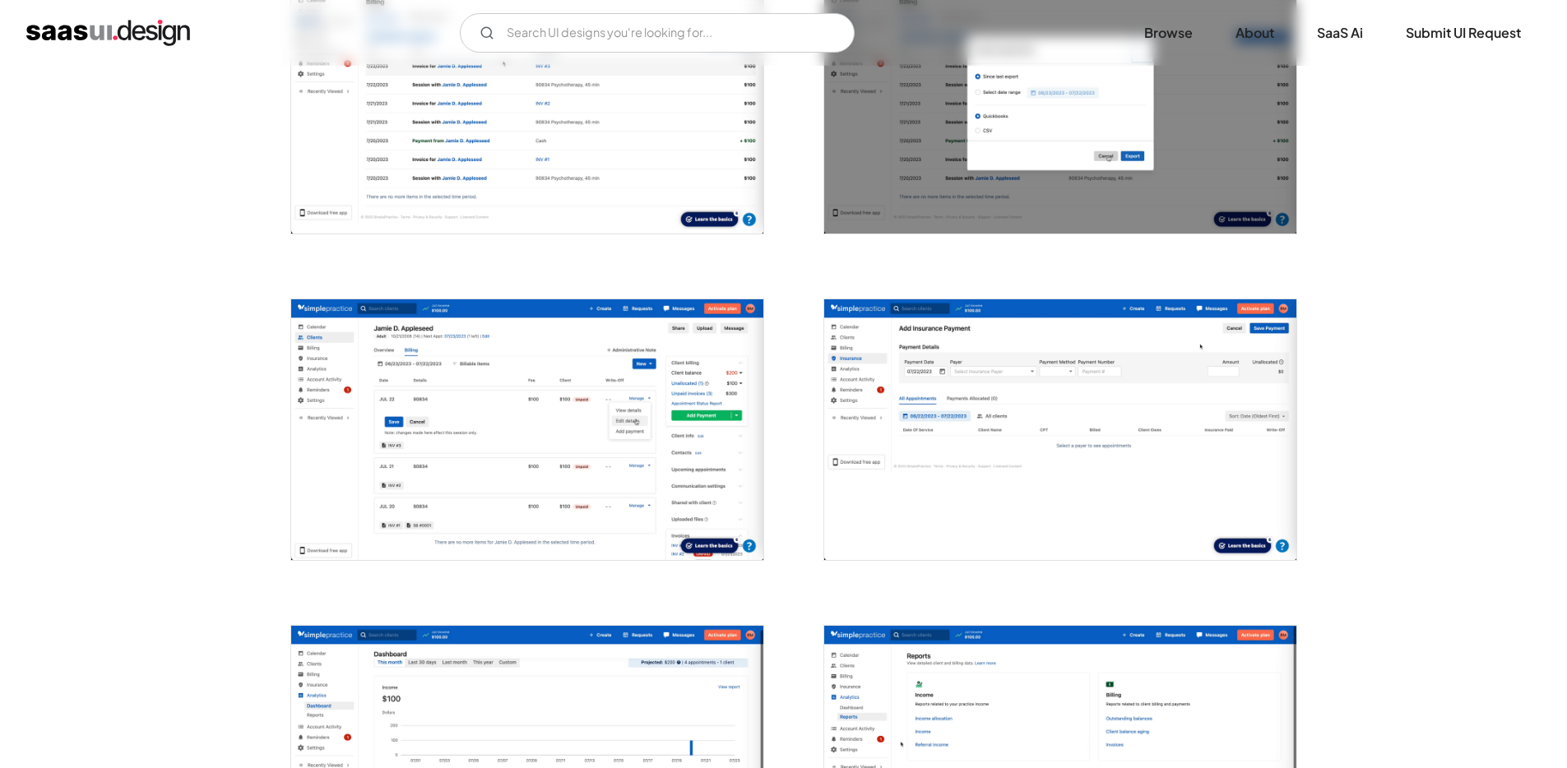
scroll to position [1838, 0]
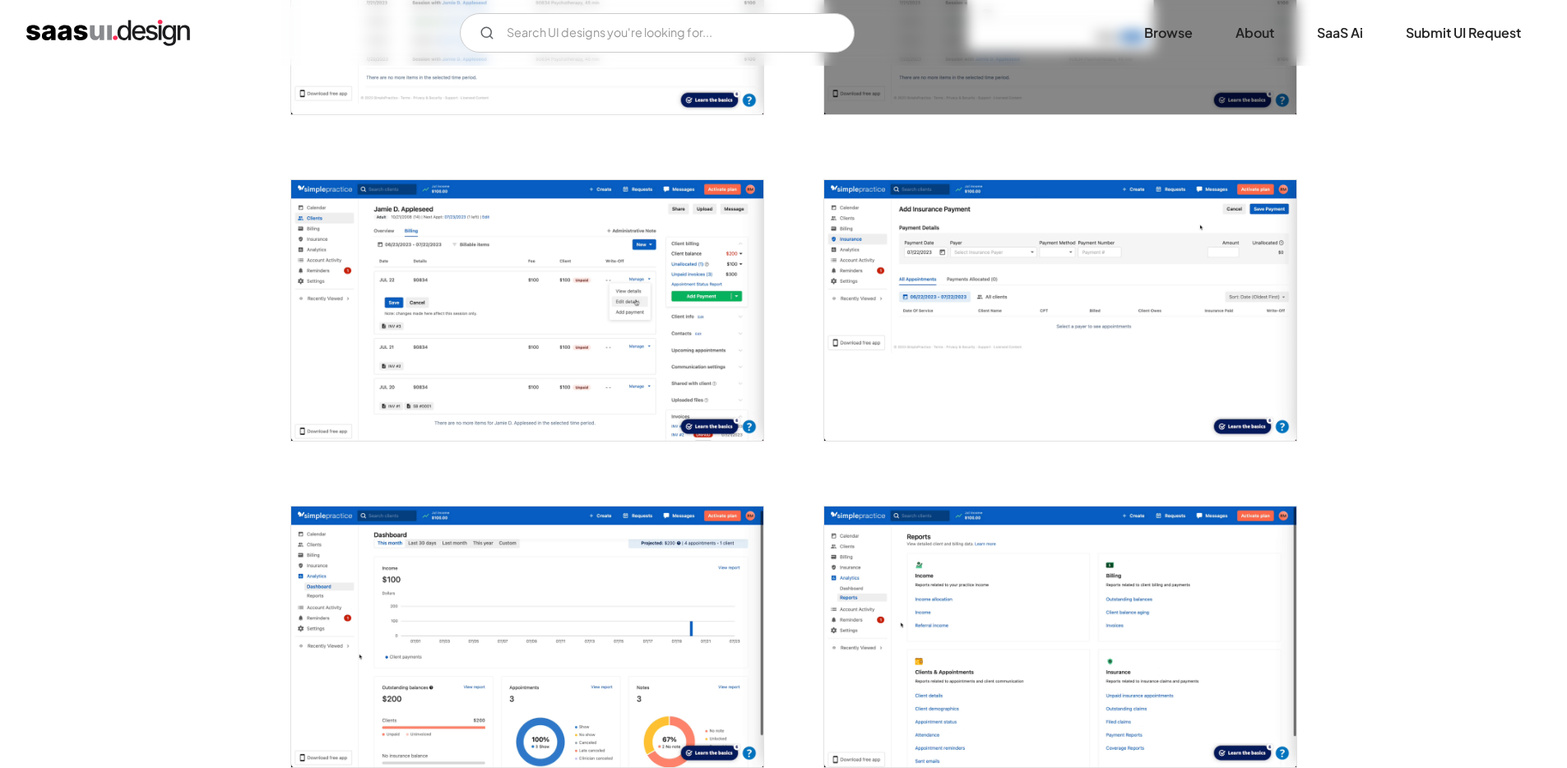
click at [113, 31] on img "home" at bounding box center [108, 33] width 164 height 26
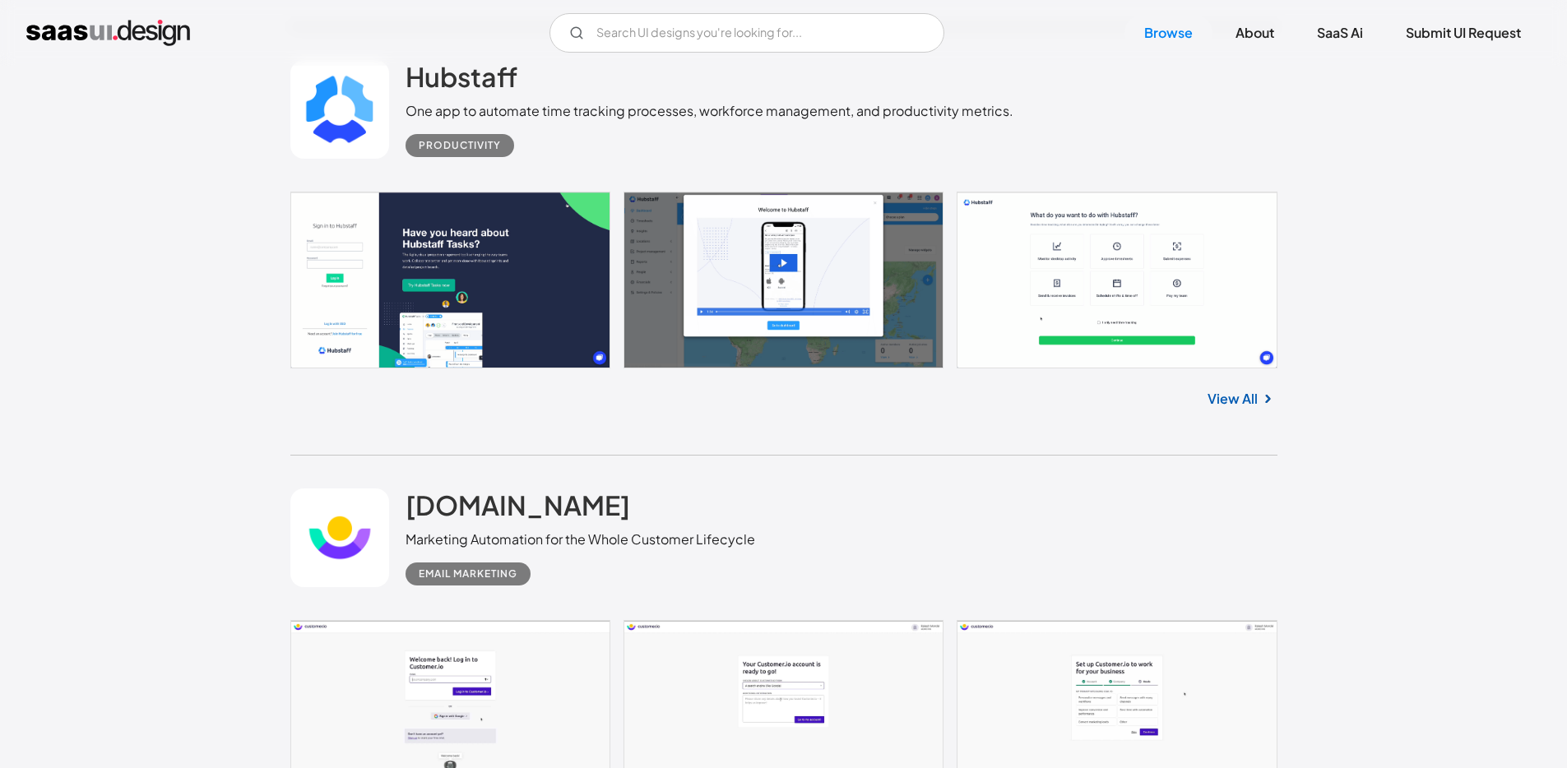
scroll to position [4670, 0]
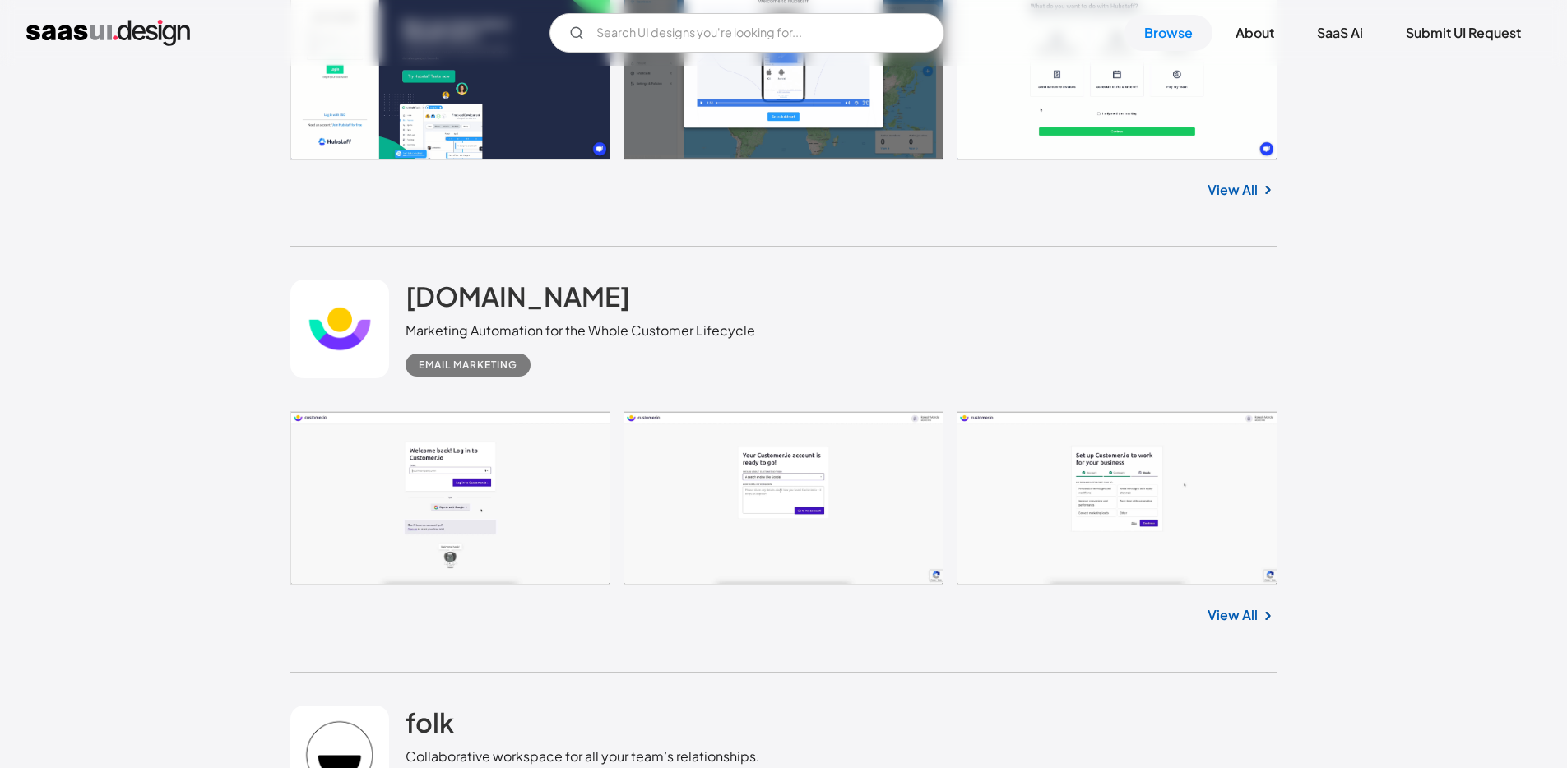
click at [910, 159] on link at bounding box center [783, 71] width 987 height 176
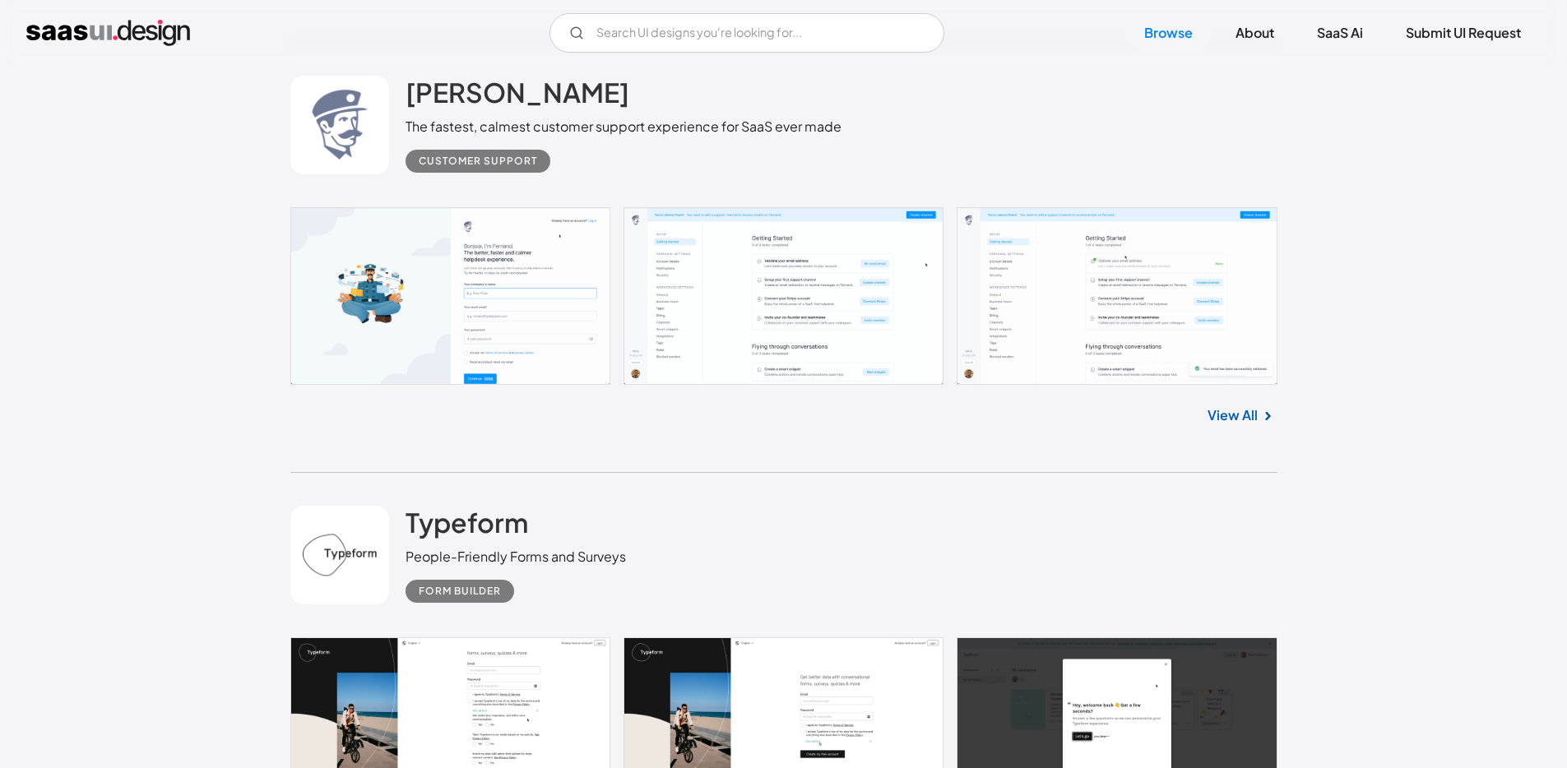
scroll to position [7046, 0]
click at [847, 384] on link at bounding box center [783, 296] width 987 height 178
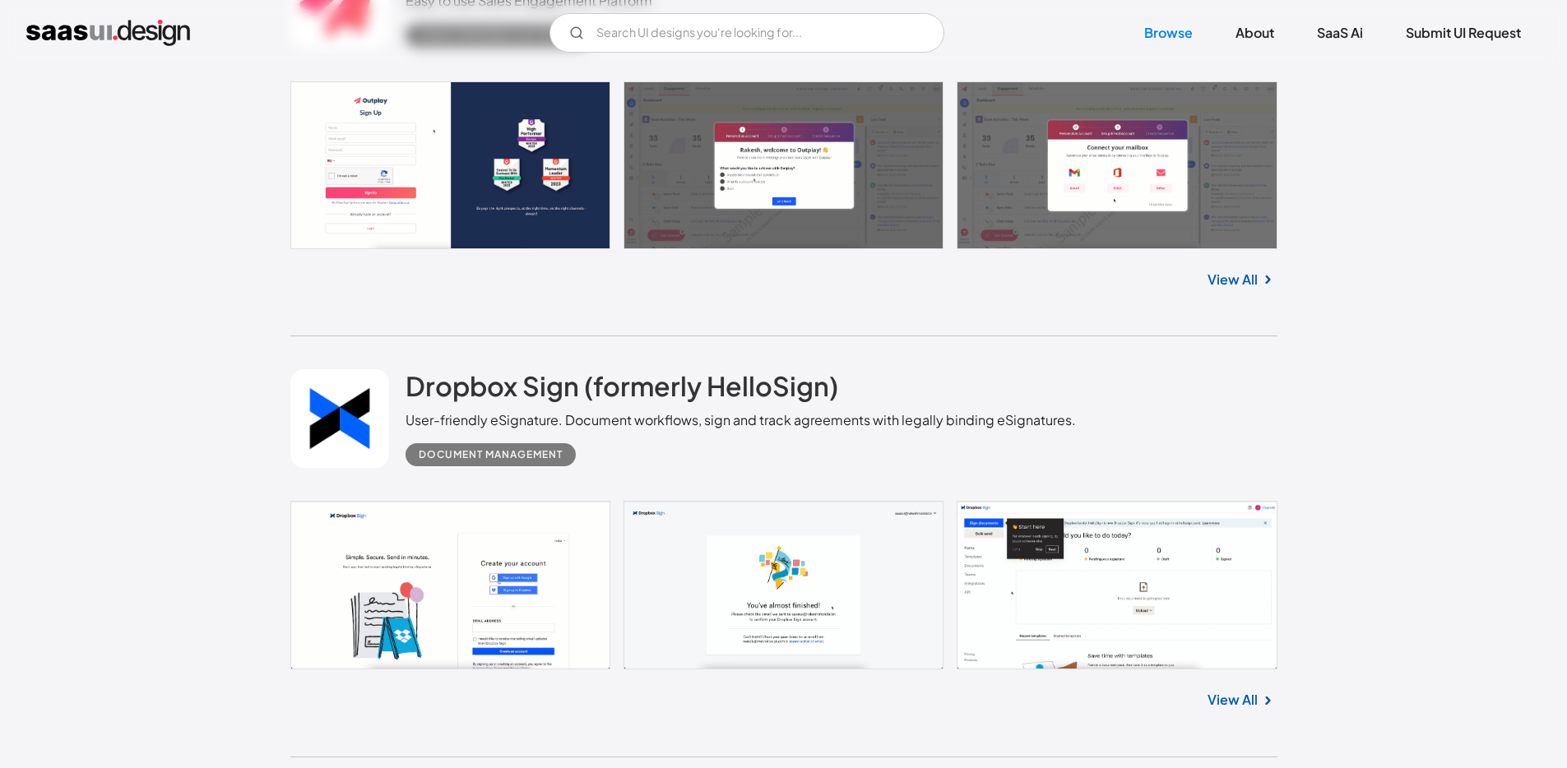
scroll to position [8012, 0]
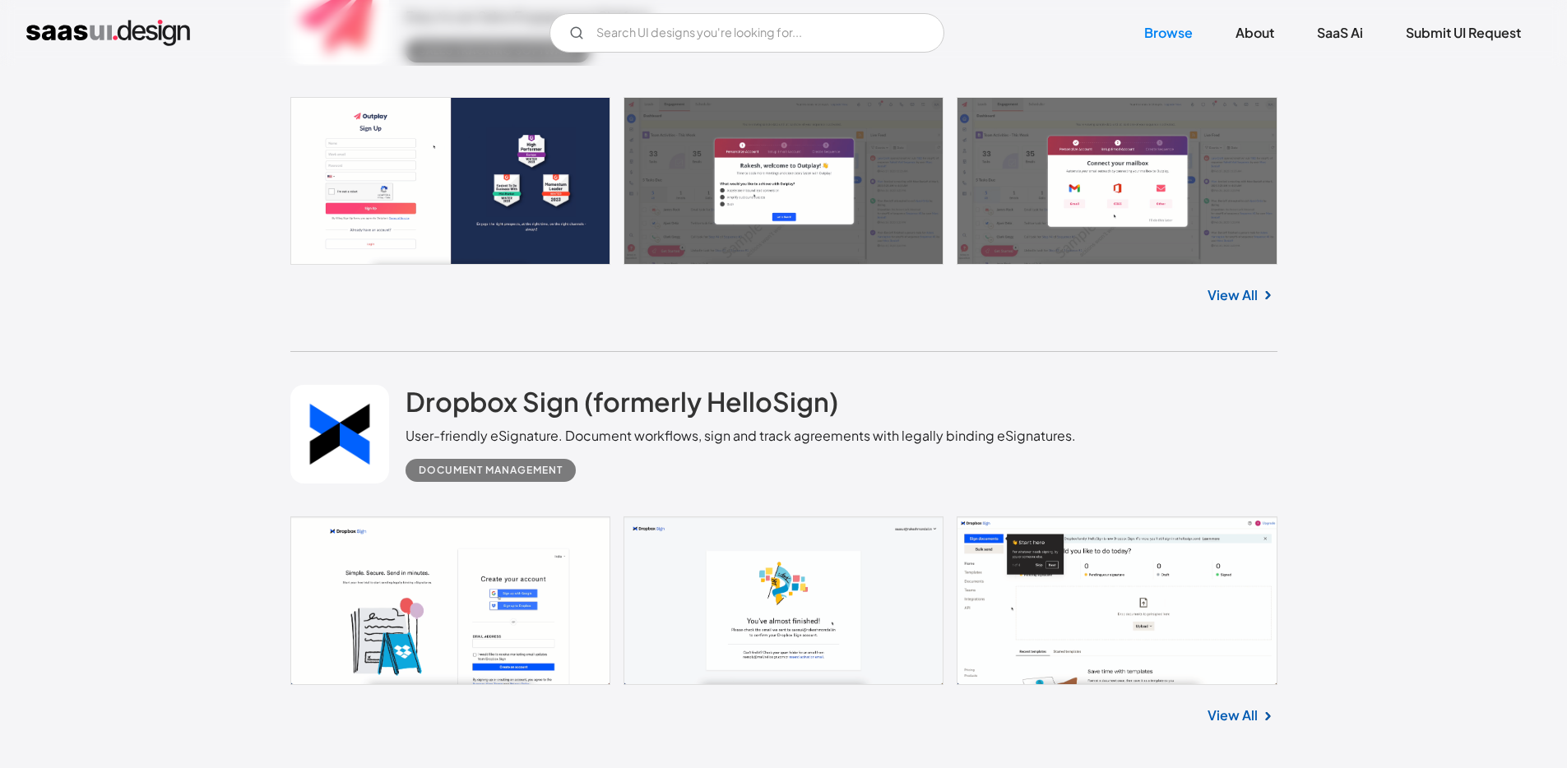
click at [684, 265] on link at bounding box center [783, 181] width 987 height 168
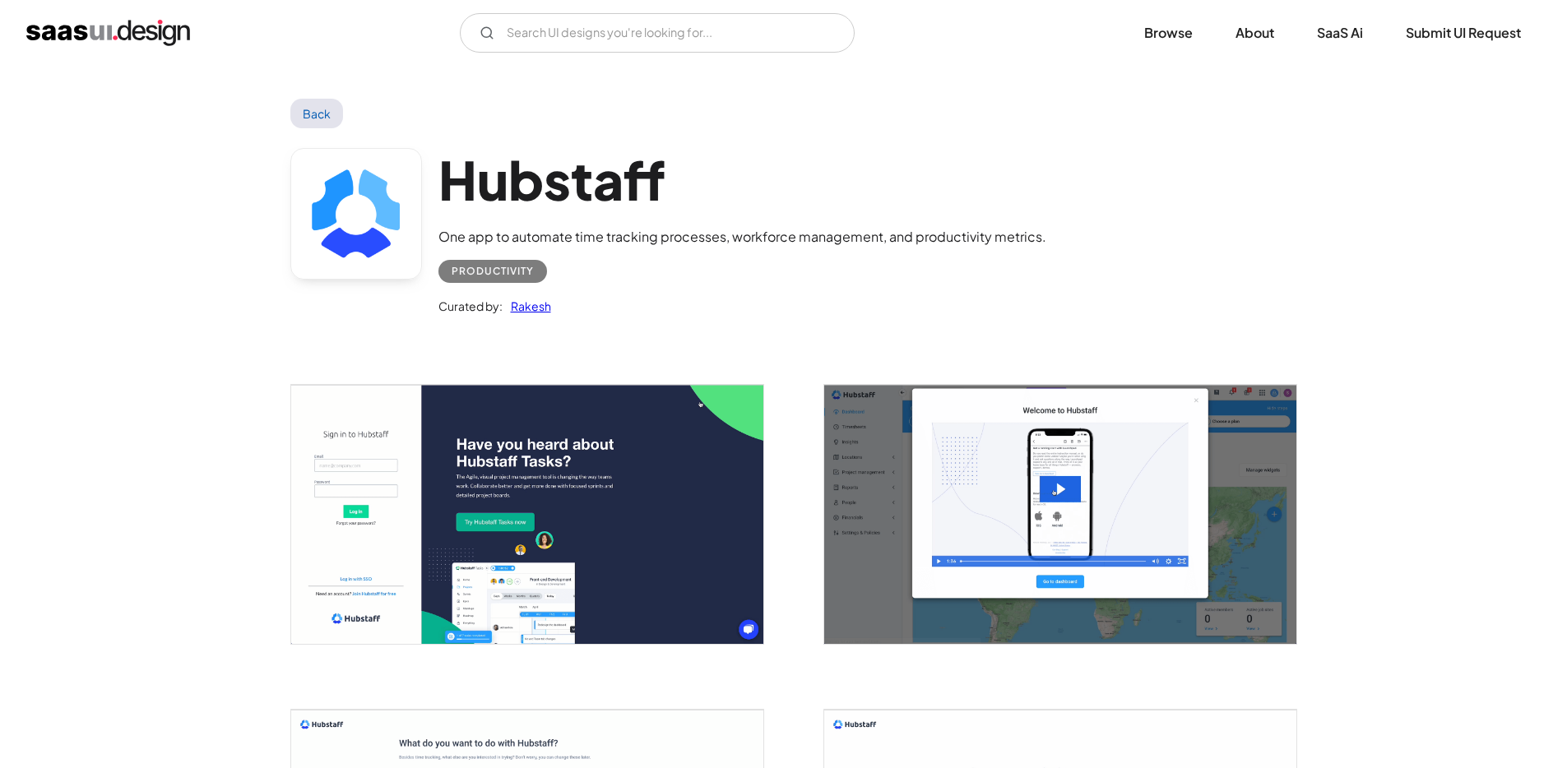
click at [1002, 453] on img "open lightbox" at bounding box center [1060, 514] width 472 height 259
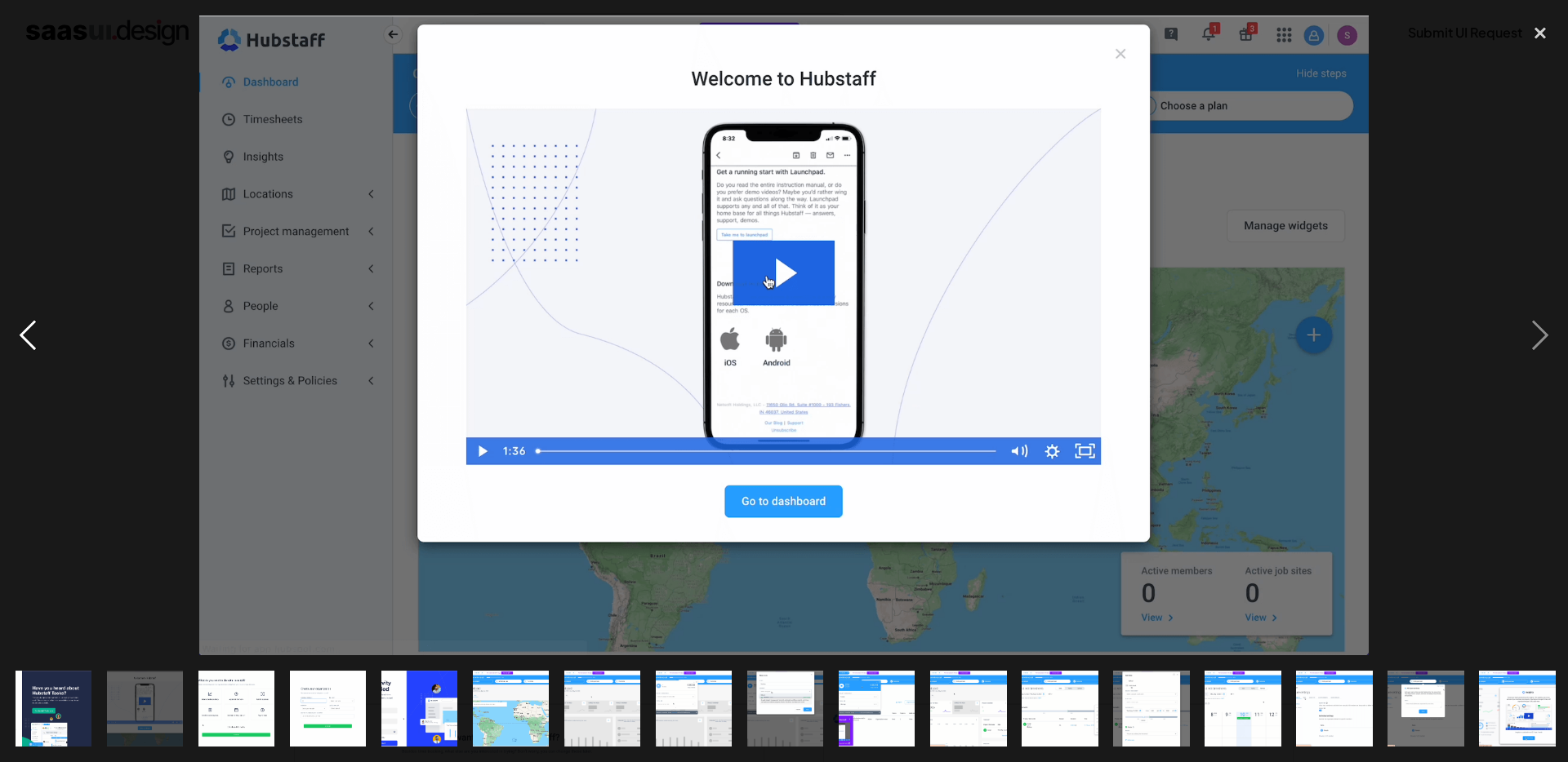
click at [34, 153] on div "previous image" at bounding box center [28, 336] width 56 height 641
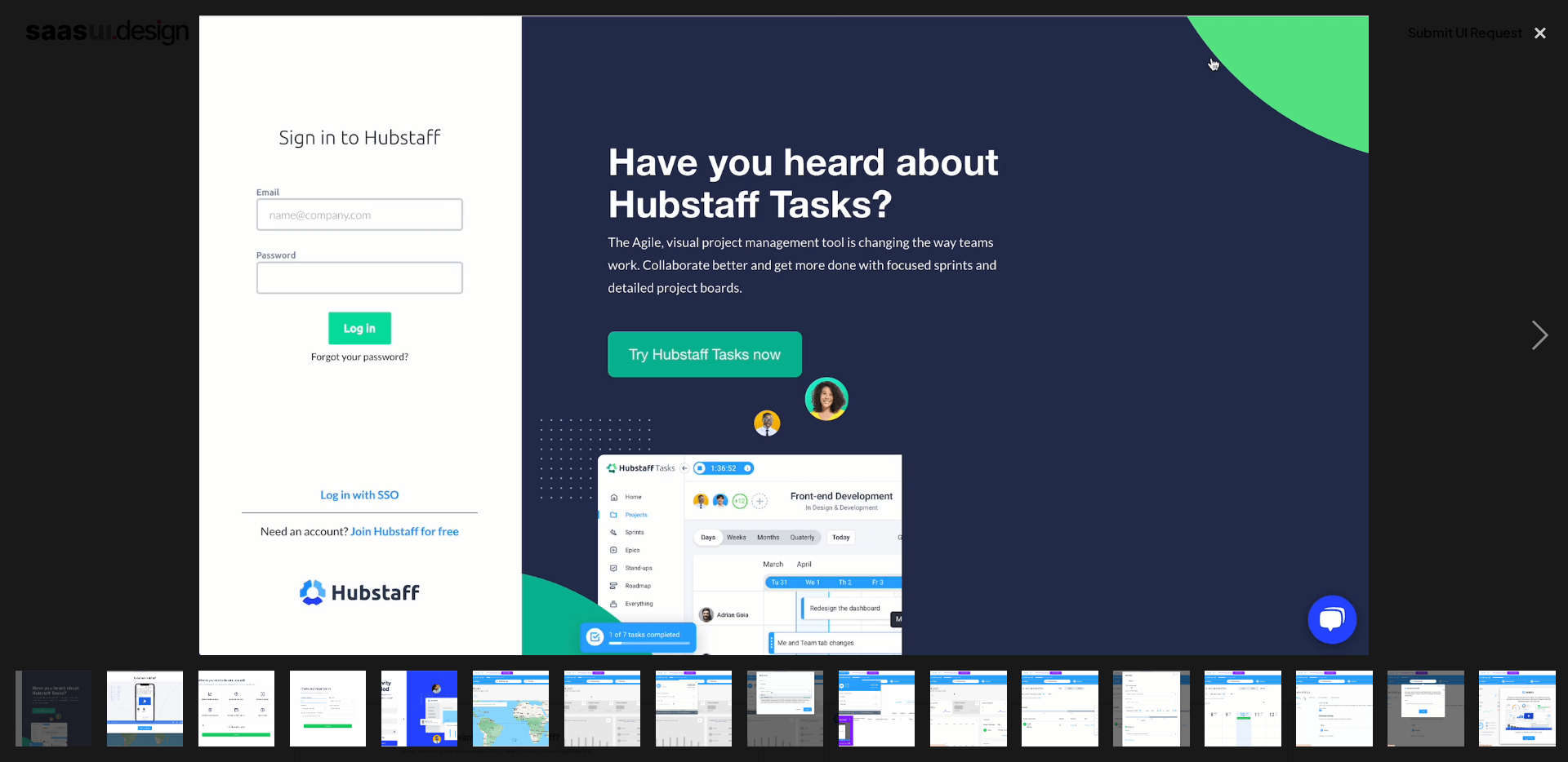
click at [54, 243] on div "previous image" at bounding box center [28, 336] width 56 height 641
click at [99, 244] on div at bounding box center [784, 336] width 1568 height 641
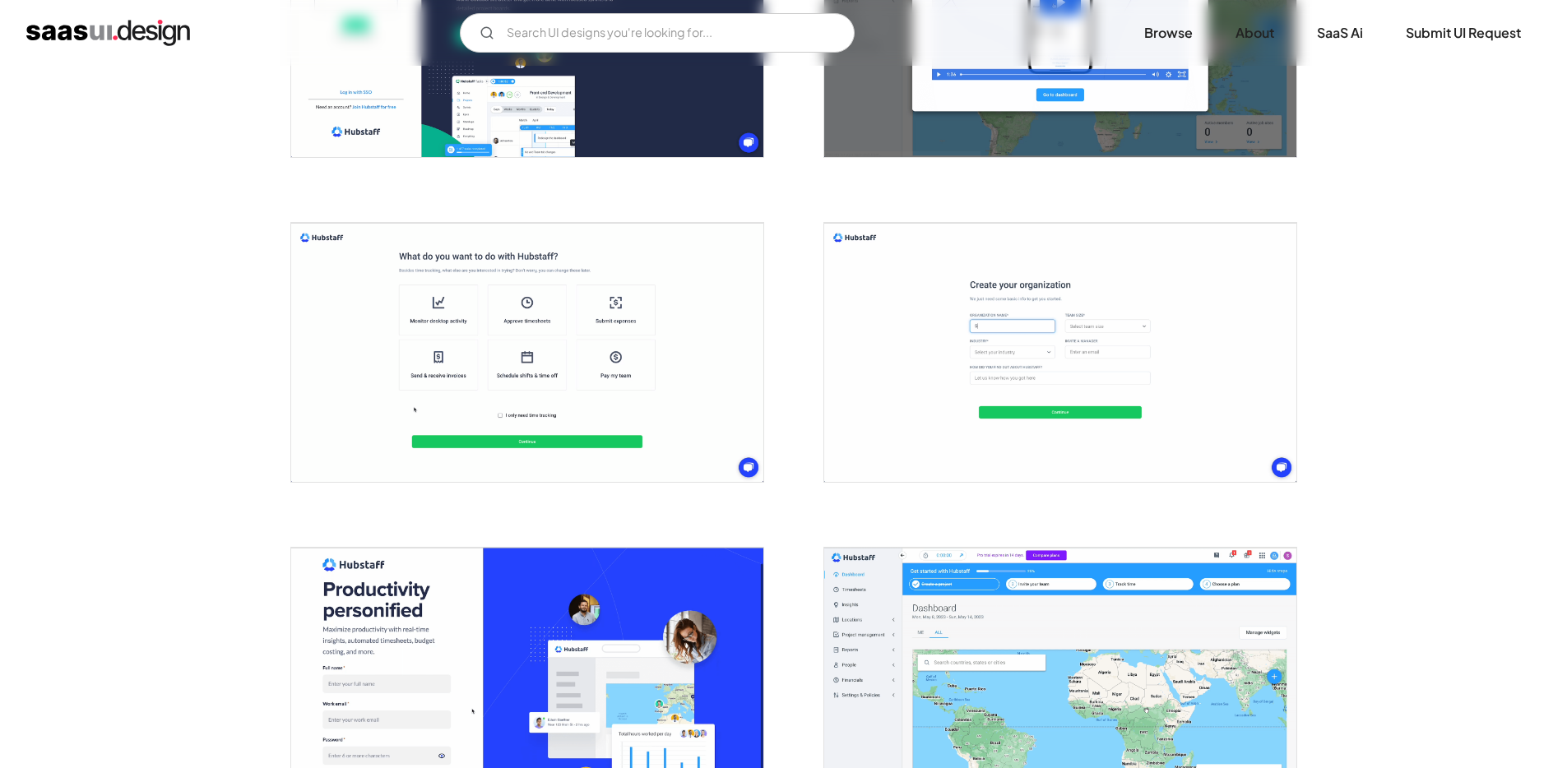
scroll to position [553, 0]
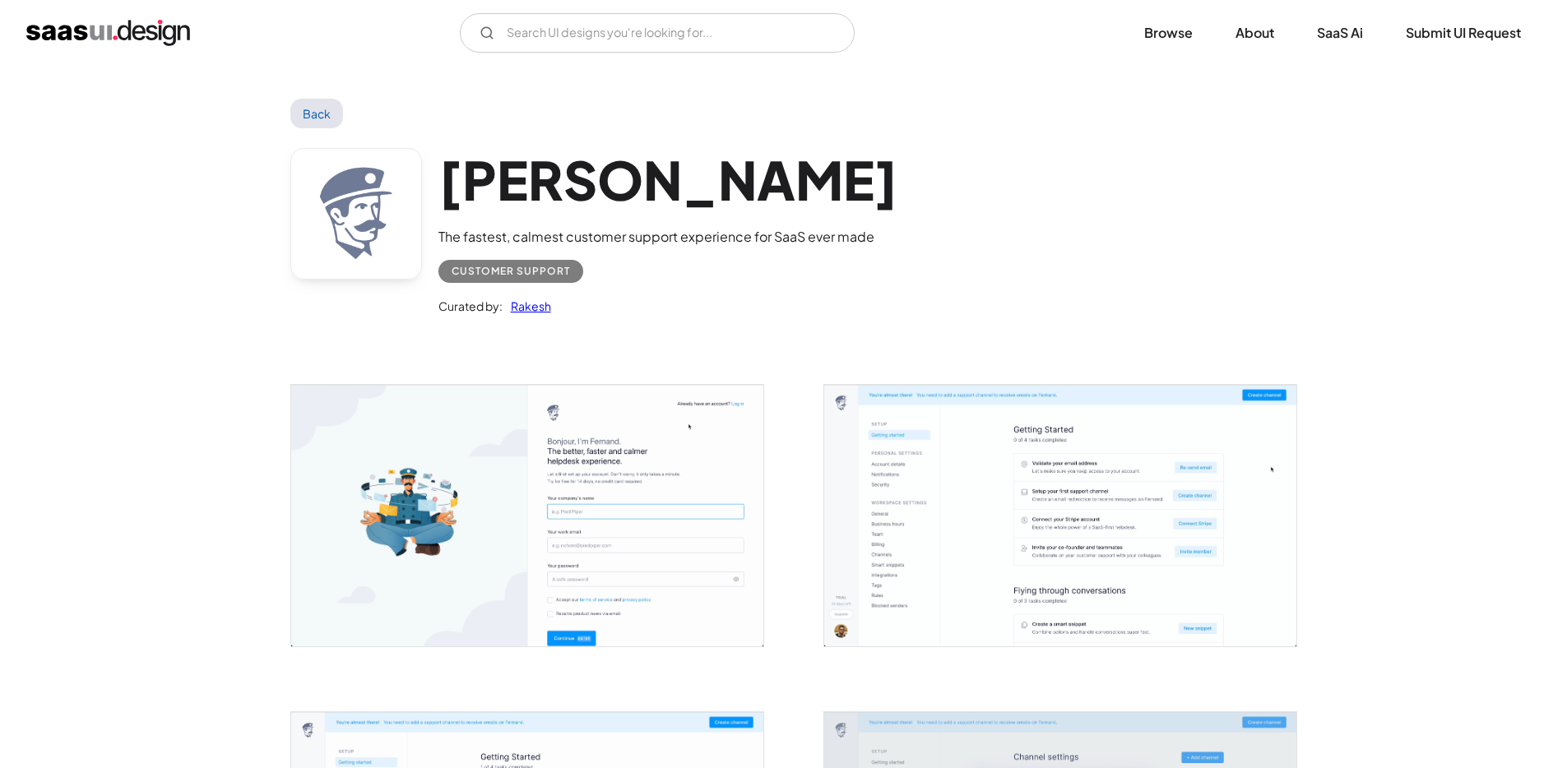
click at [945, 515] on img "open lightbox" at bounding box center [1060, 516] width 472 height 262
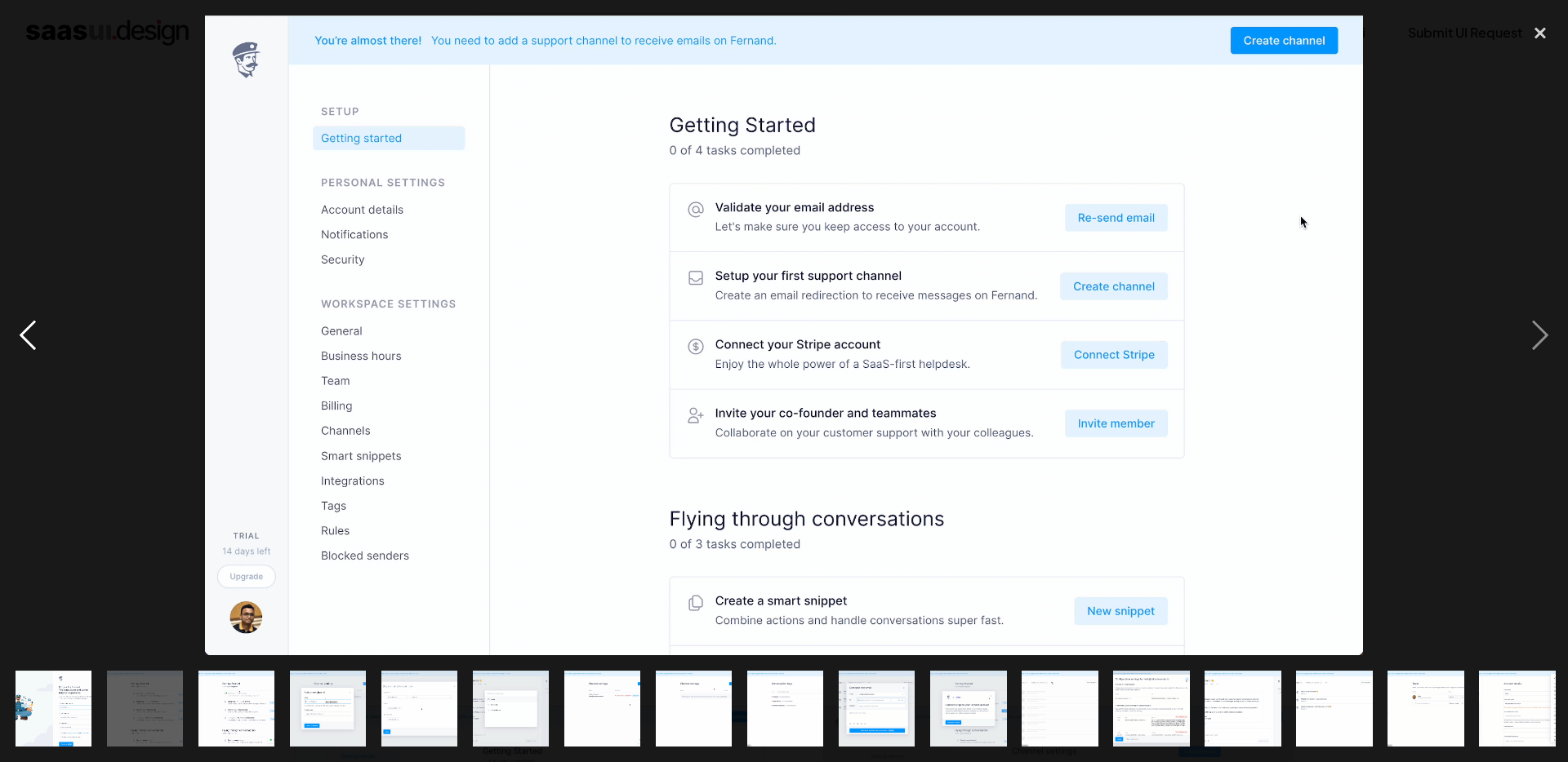
click at [35, 291] on div "previous image" at bounding box center [28, 336] width 56 height 641
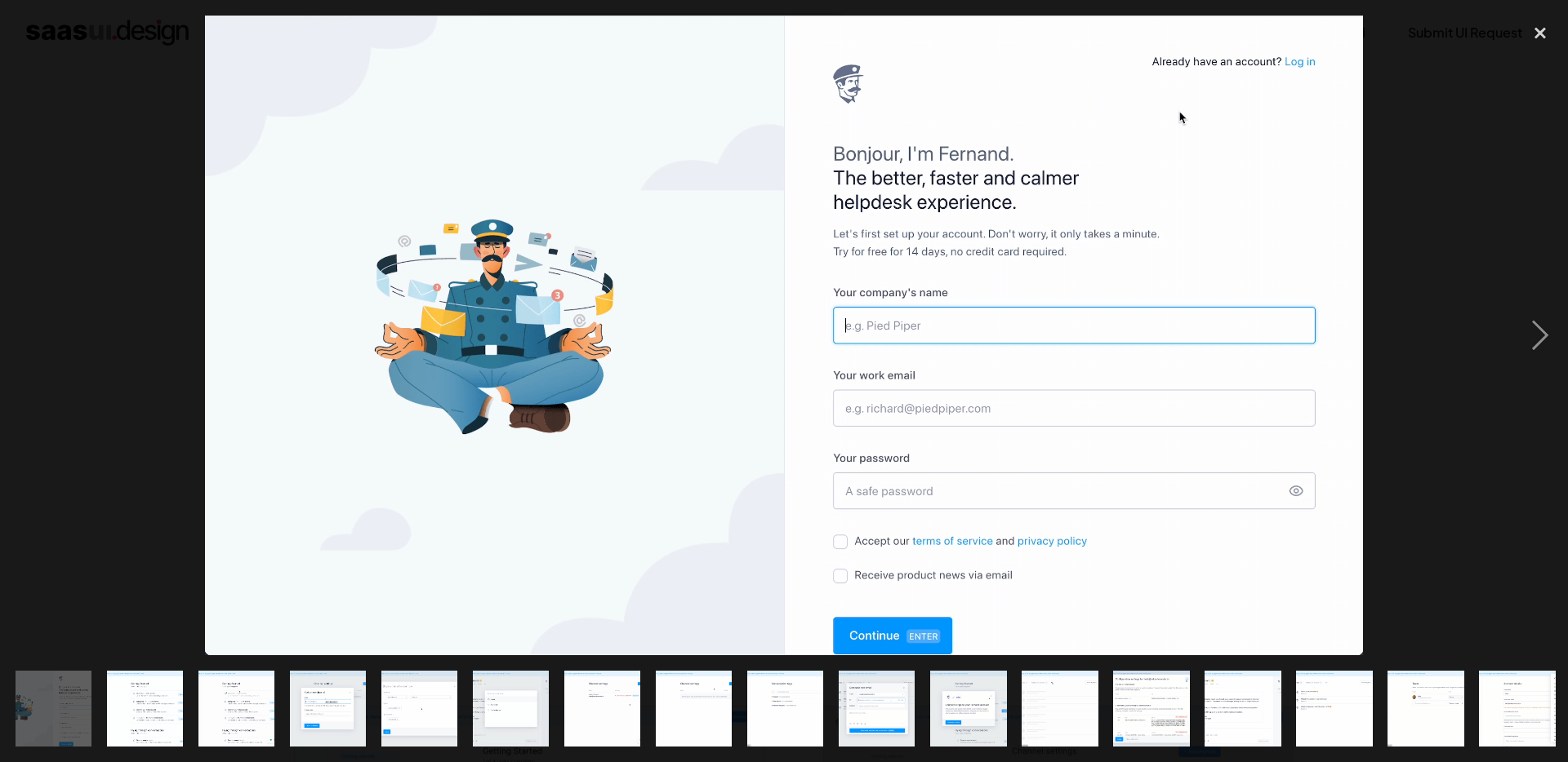
click at [53, 183] on div "previous image" at bounding box center [28, 336] width 56 height 641
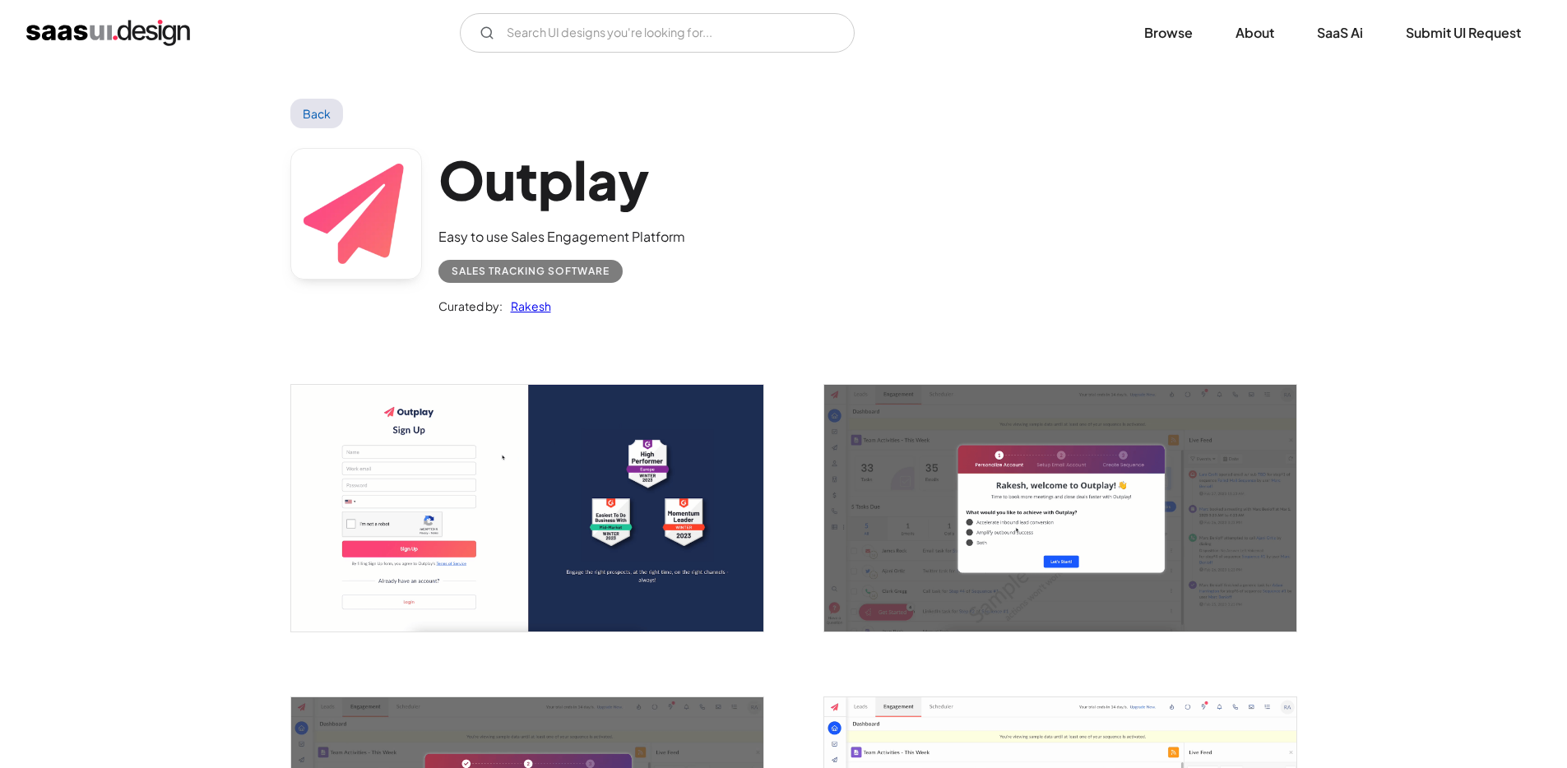
click at [1067, 506] on img "open lightbox" at bounding box center [1060, 508] width 472 height 246
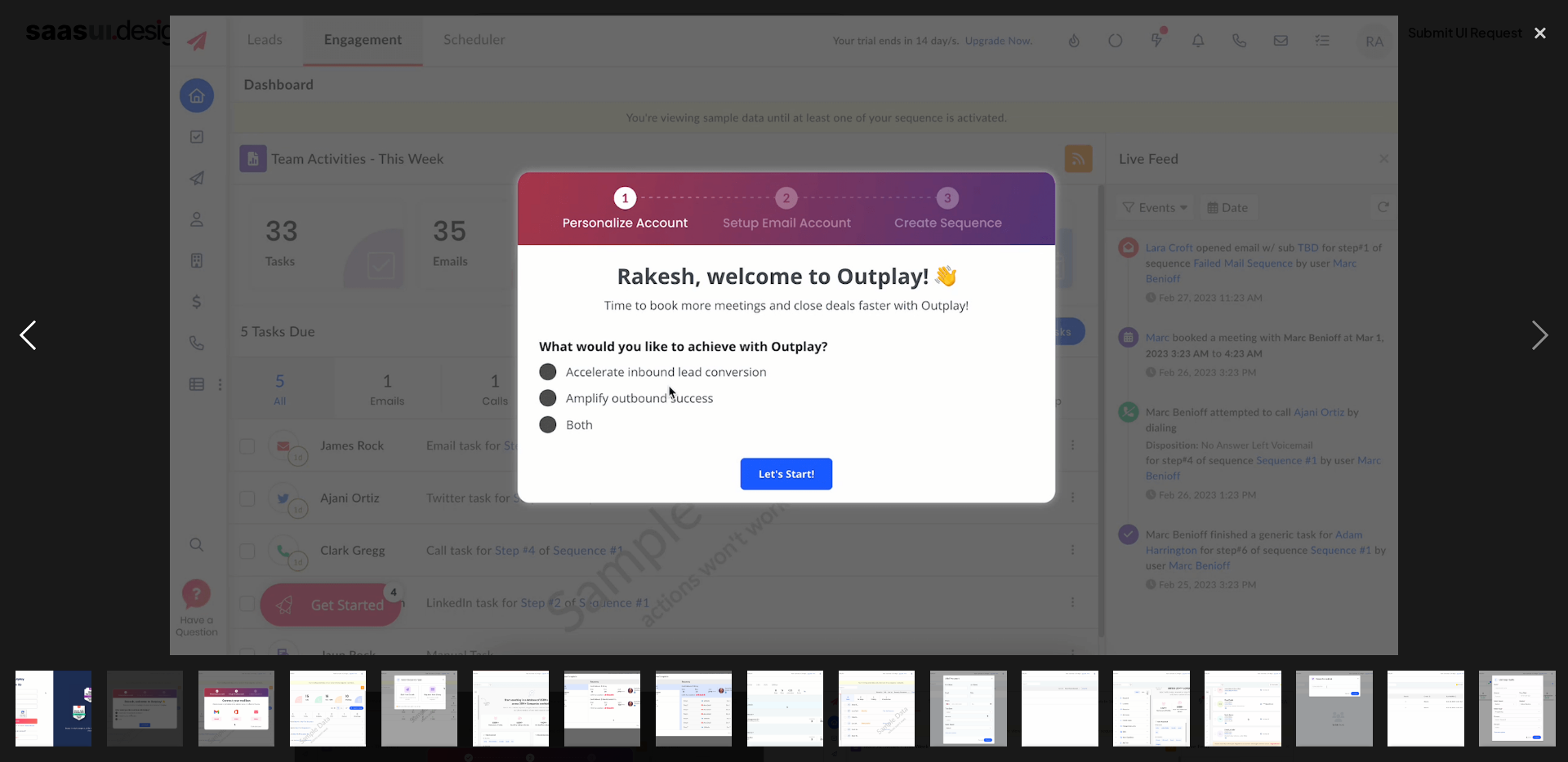
click at [53, 164] on div "previous image" at bounding box center [28, 336] width 56 height 641
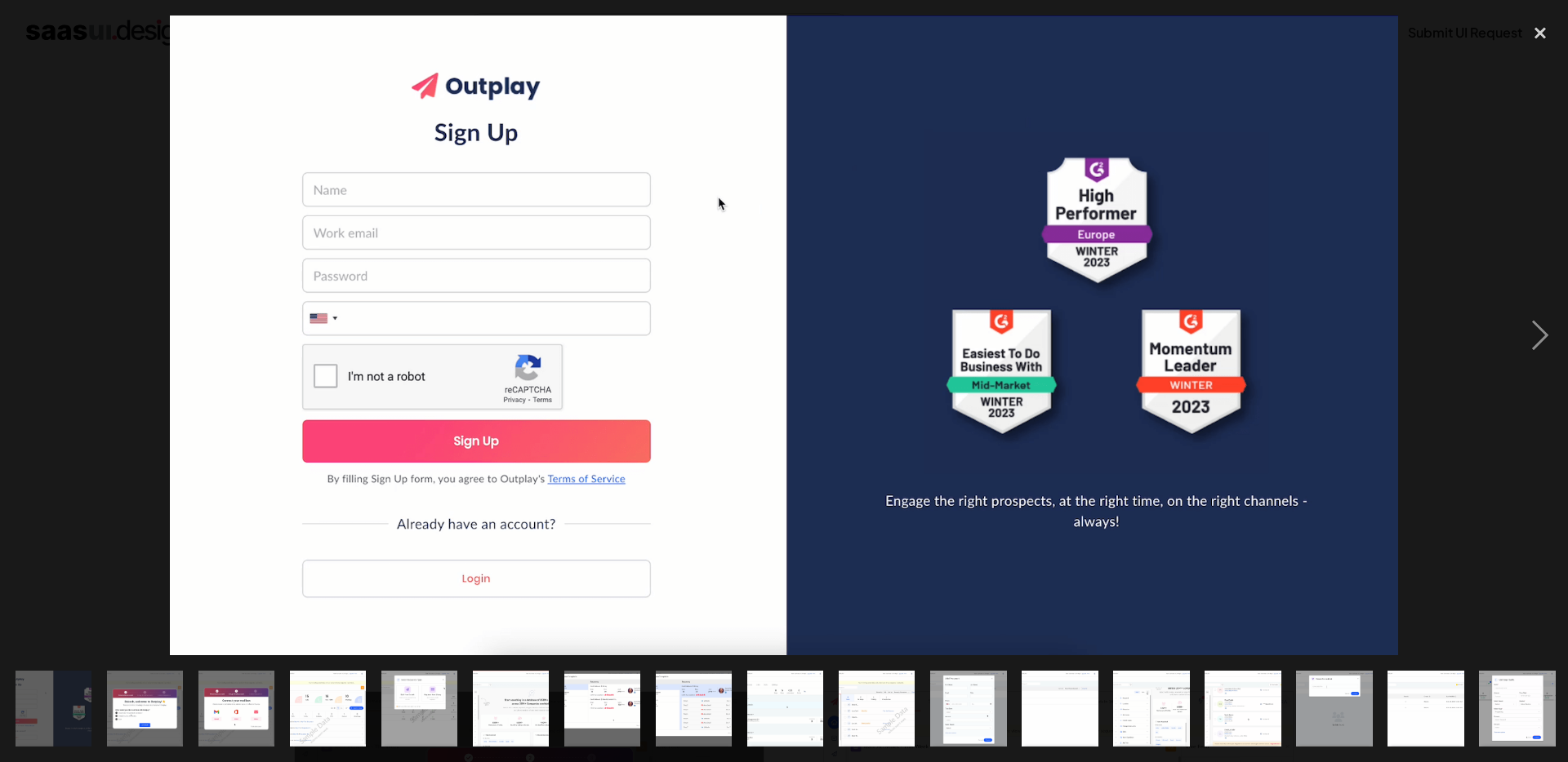
click at [53, 164] on div "previous image" at bounding box center [28, 336] width 56 height 641
click at [80, 110] on div at bounding box center [784, 336] width 1568 height 641
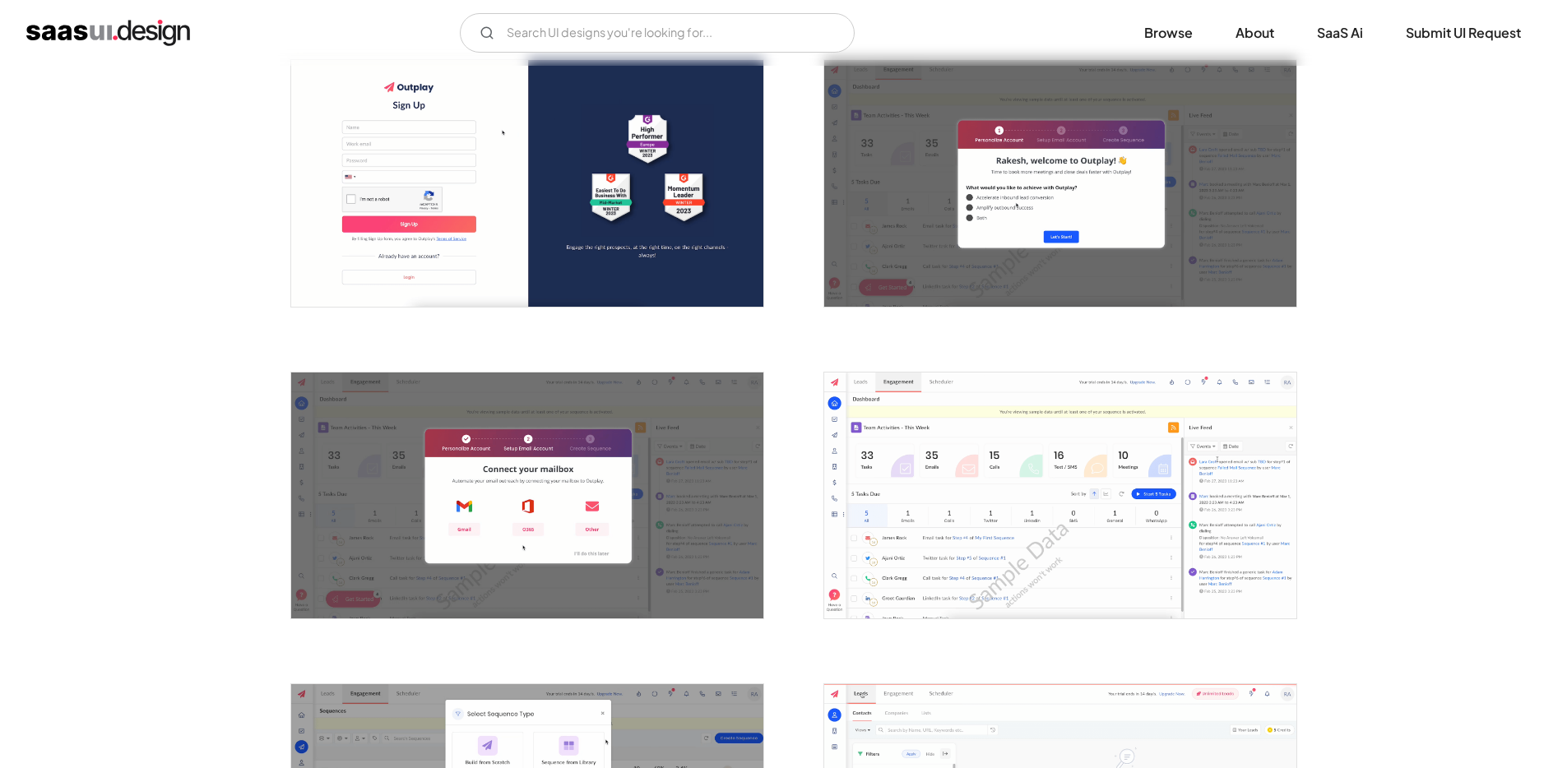
scroll to position [444, 0]
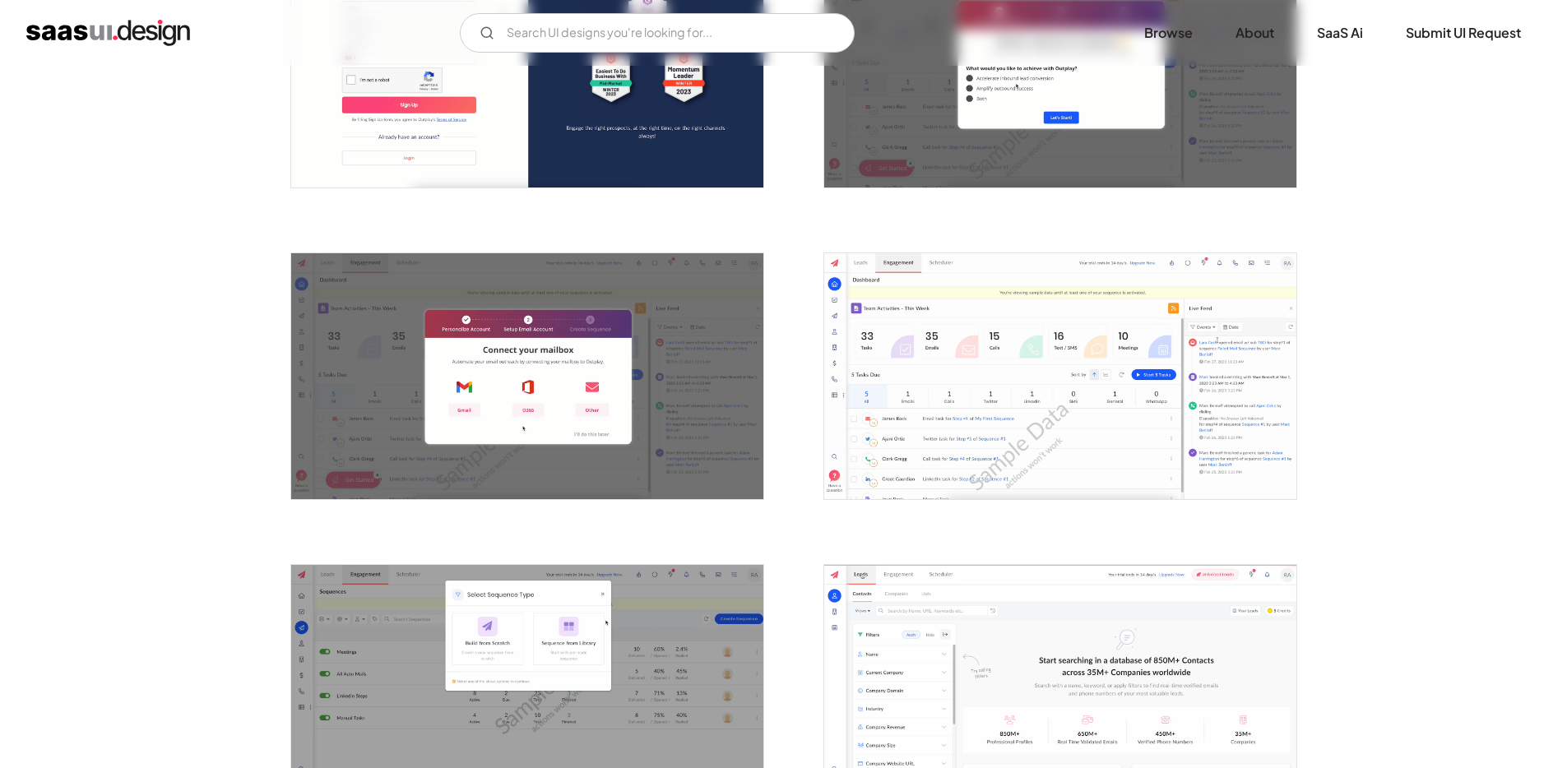
click at [139, 44] on img "home" at bounding box center [108, 33] width 164 height 26
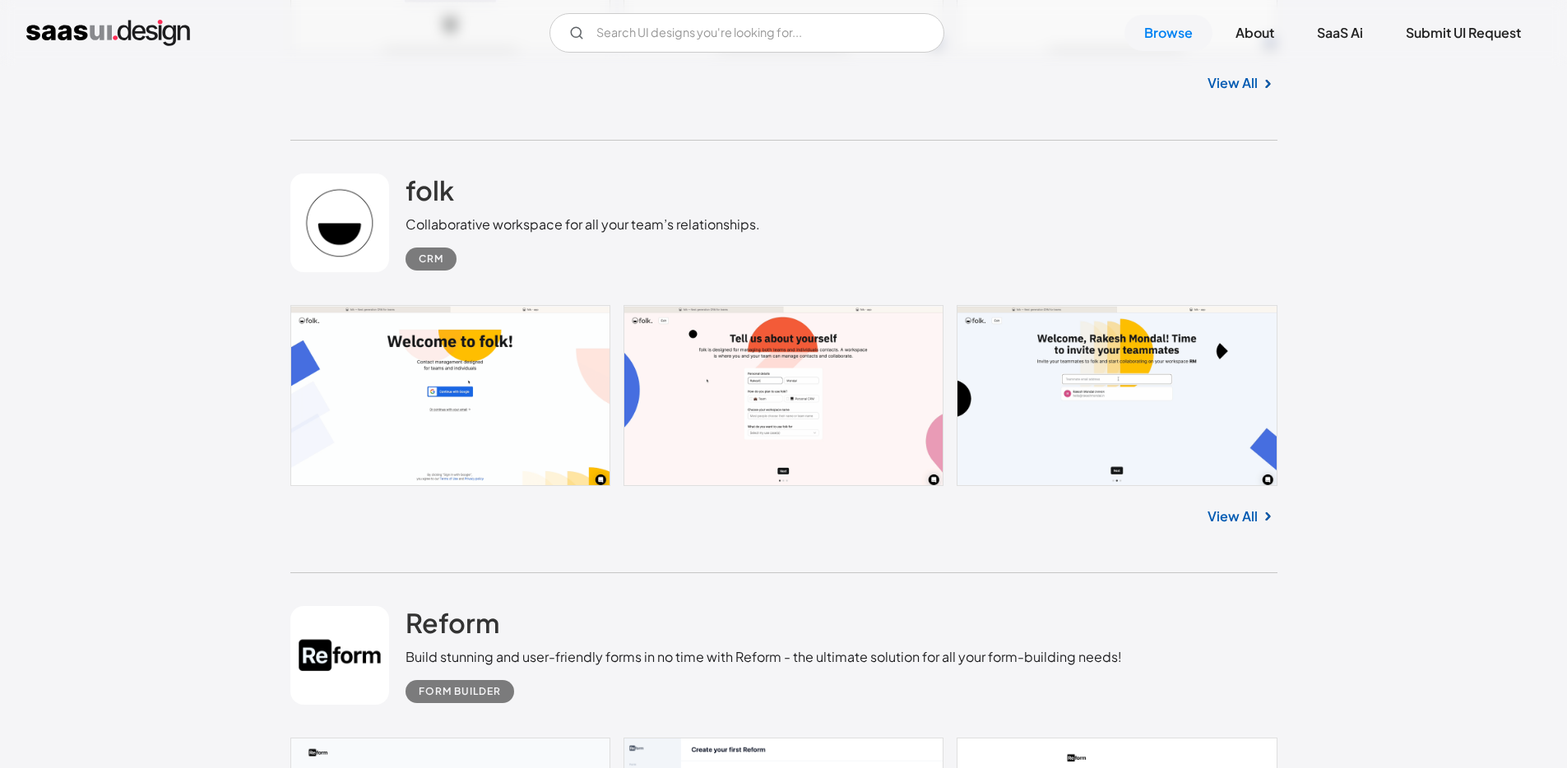
scroll to position [5272, 0]
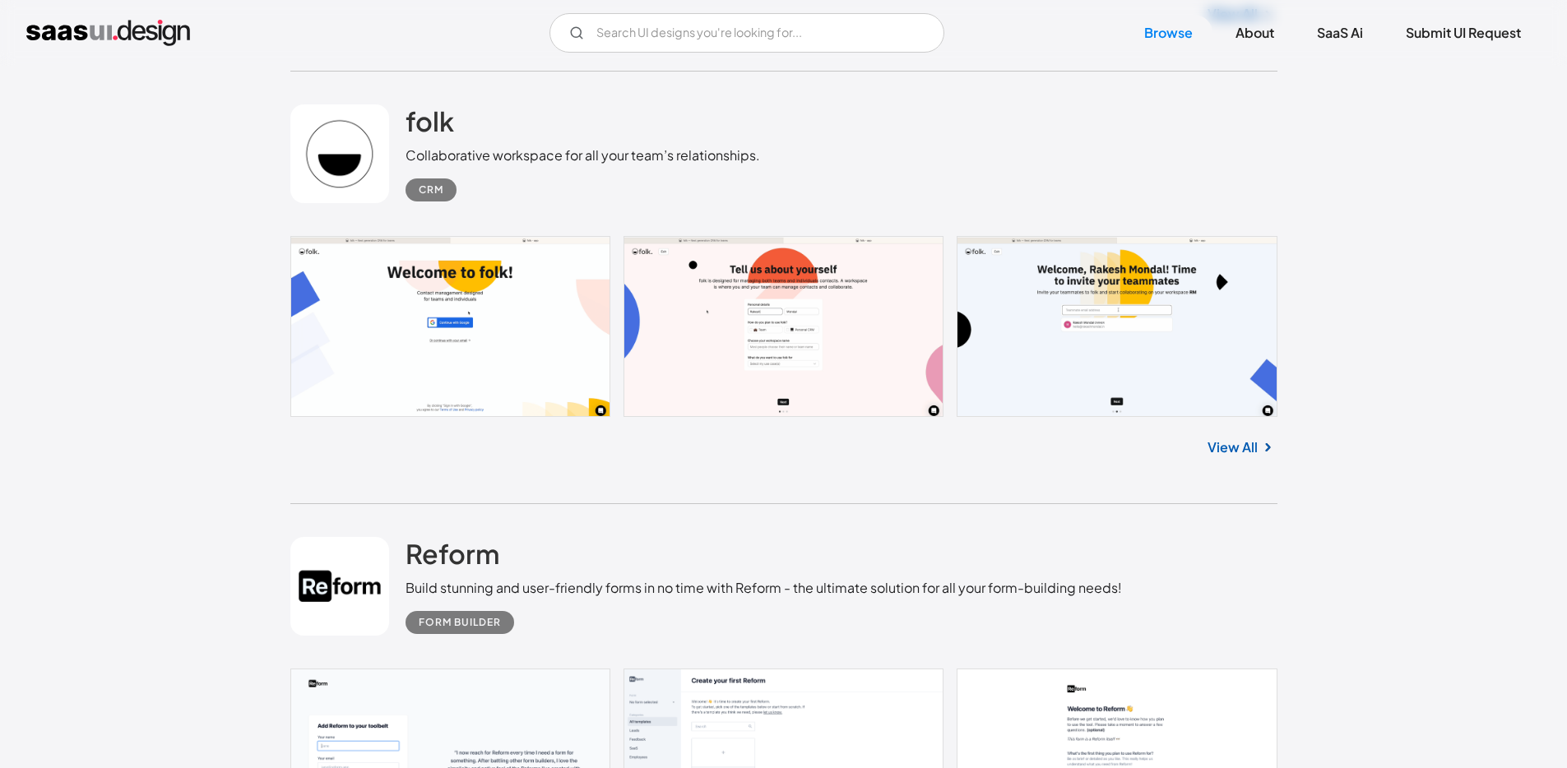
click at [895, 236] on div "folk Collaborative workspace for all your team’s relationships. CRM" at bounding box center [783, 154] width 987 height 165
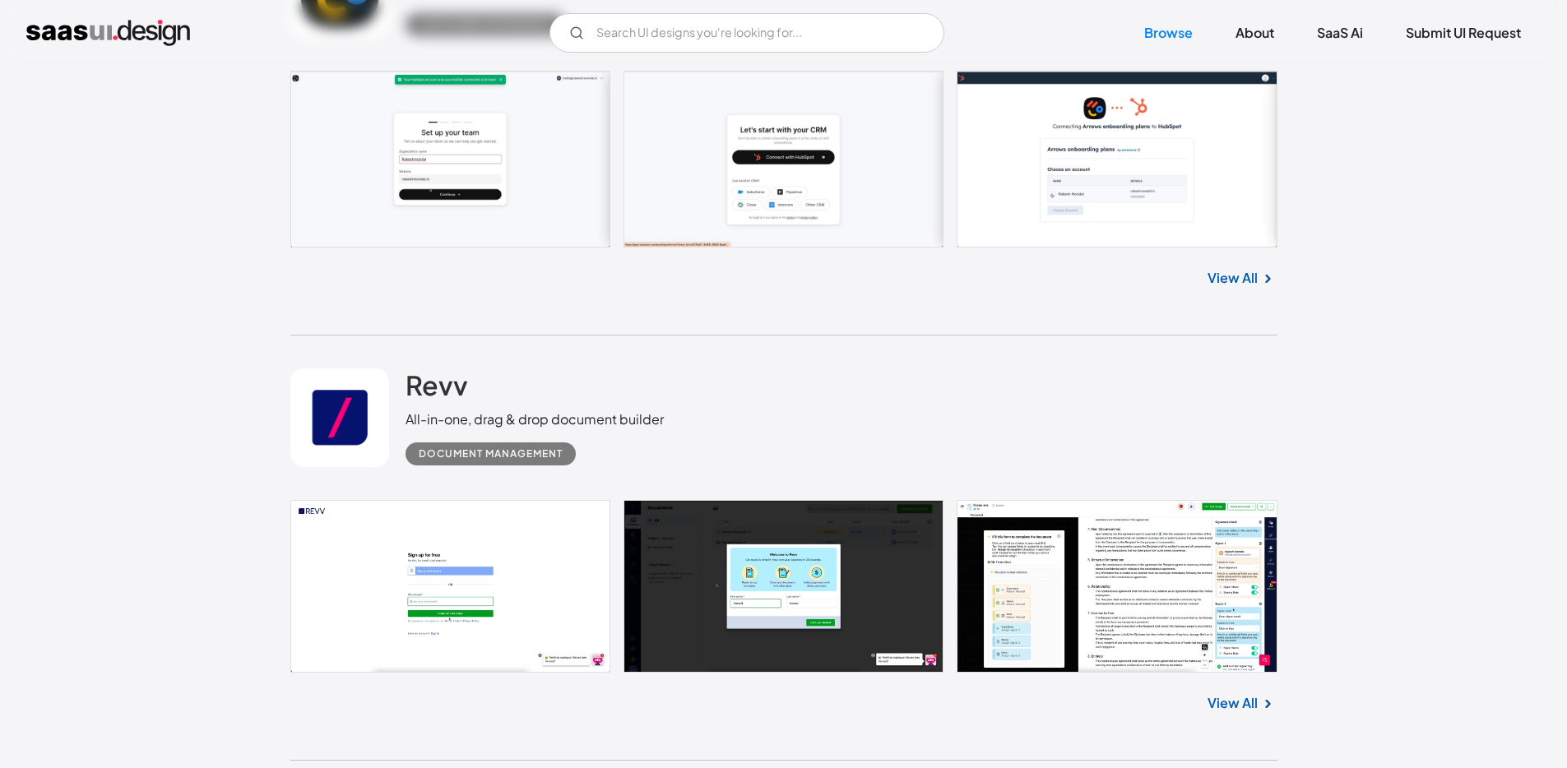
scroll to position [9903, 0]
